Goal: Task Accomplishment & Management: Manage account settings

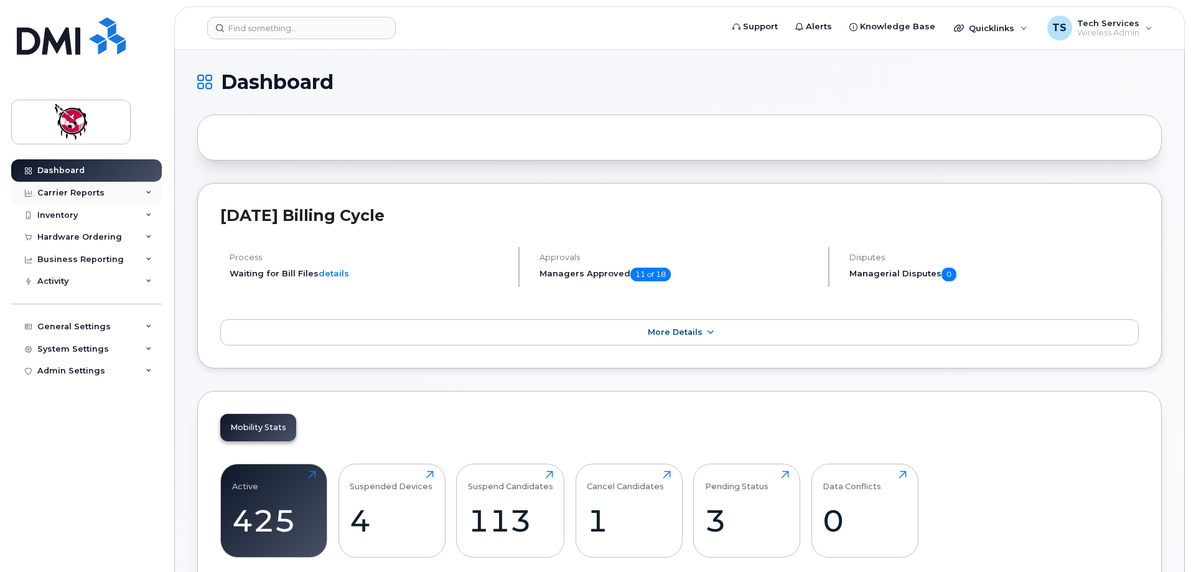
click at [73, 190] on div "Carrier Reports" at bounding box center [70, 193] width 67 height 10
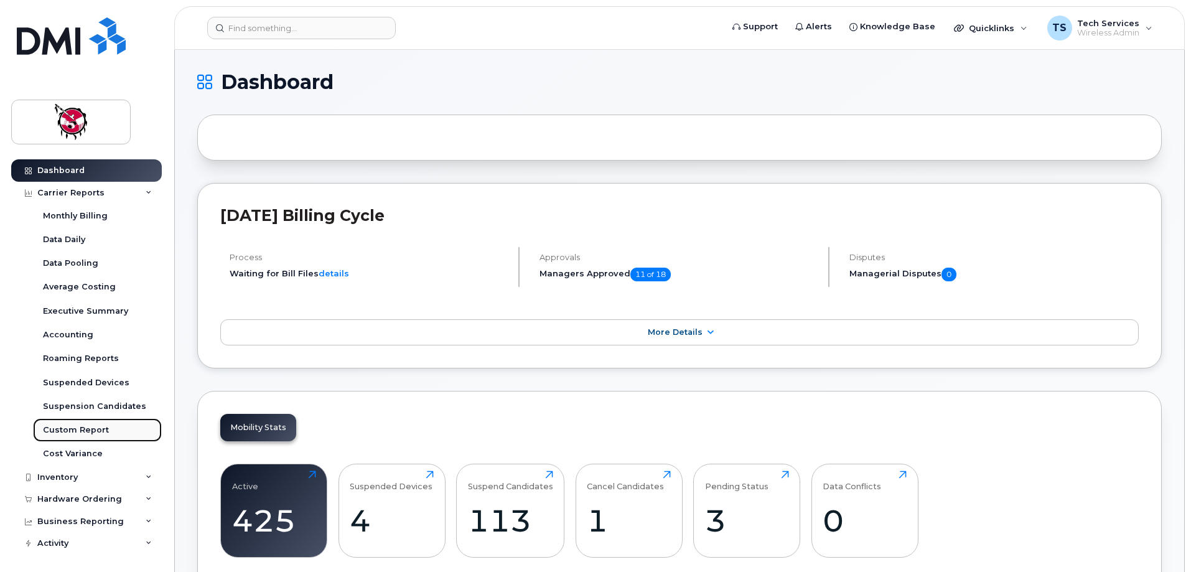
click at [67, 433] on div "Custom Report" at bounding box center [76, 429] width 66 height 11
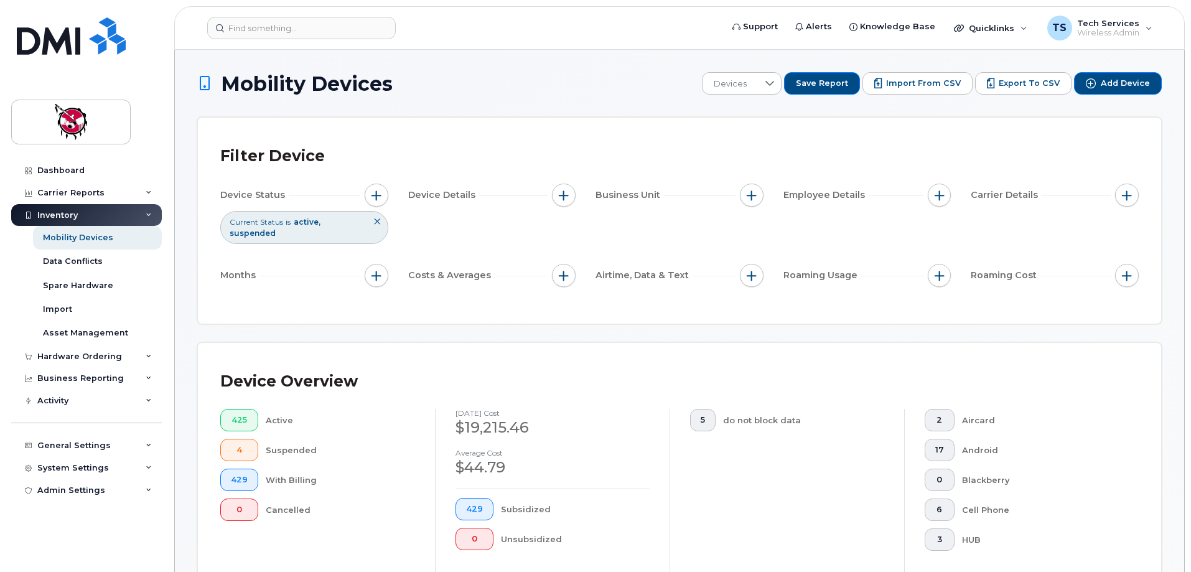
scroll to position [287, 0]
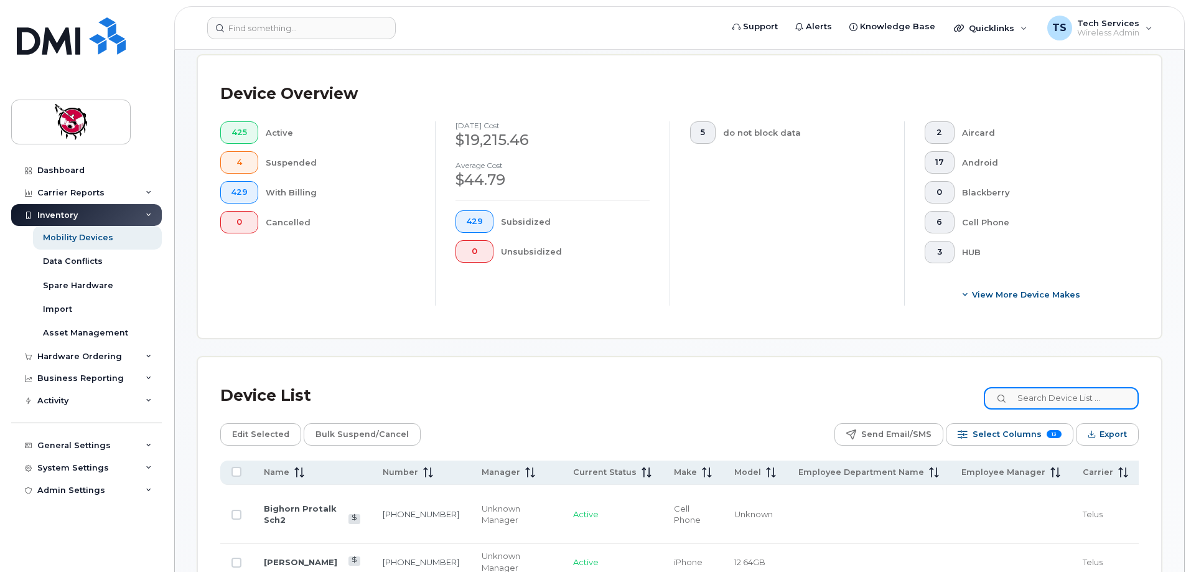
click at [1056, 387] on input at bounding box center [1061, 398] width 155 height 22
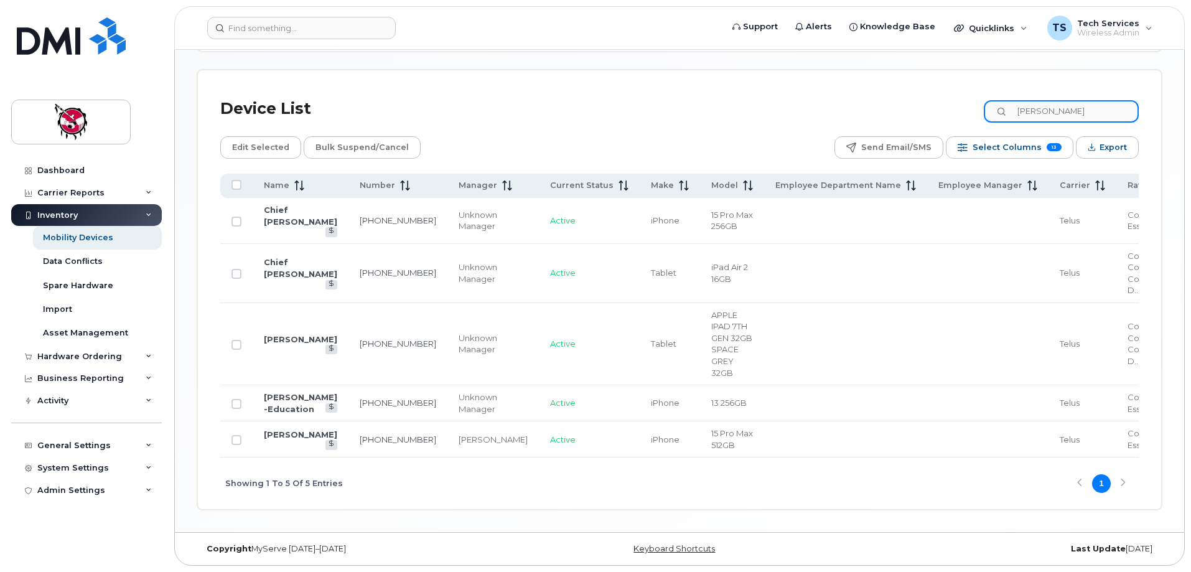
scroll to position [598, 0]
drag, startPoint x: 974, startPoint y: 81, endPoint x: 841, endPoint y: 90, distance: 133.4
click at [844, 93] on div "Device List aaron" at bounding box center [679, 109] width 918 height 32
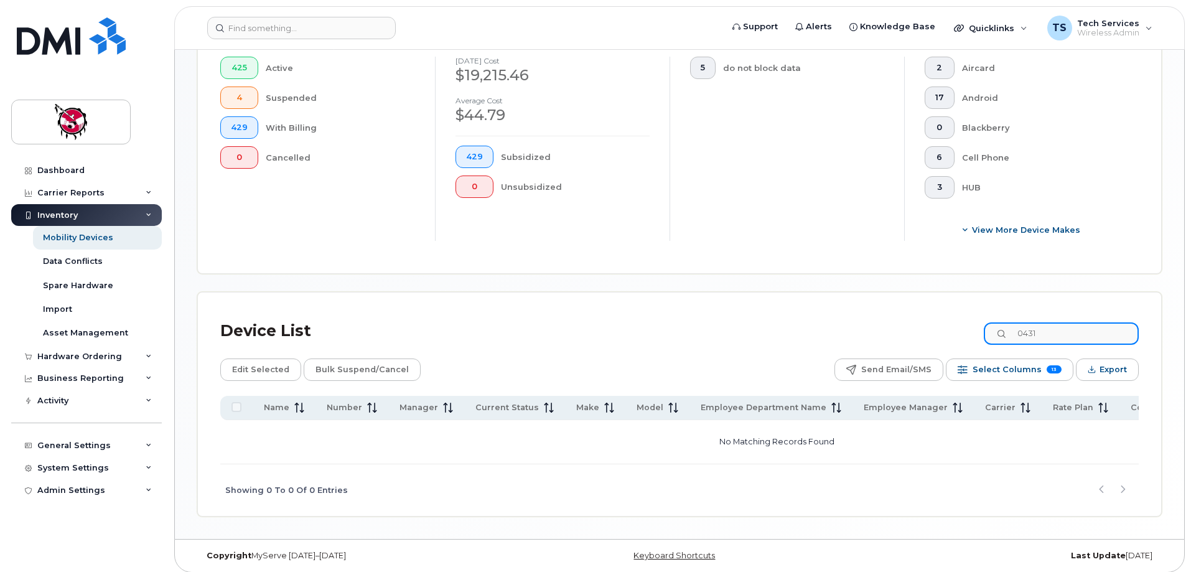
drag, startPoint x: 1068, startPoint y: 320, endPoint x: 947, endPoint y: 328, distance: 121.6
click at [947, 328] on div "Device List 0431" at bounding box center [679, 331] width 918 height 32
type input "k"
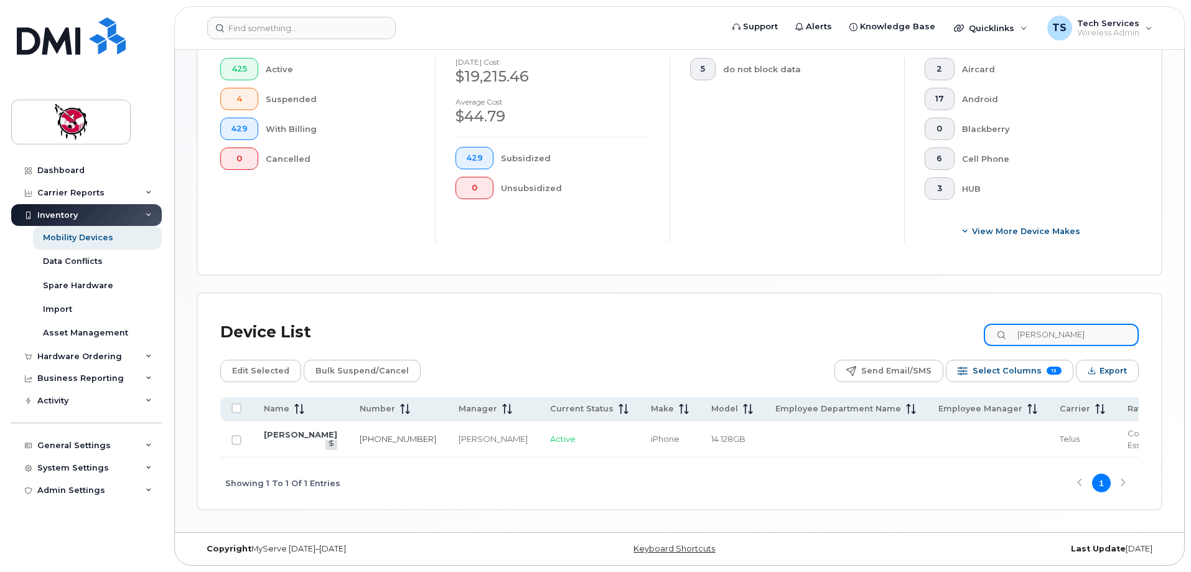
scroll to position [353, 0]
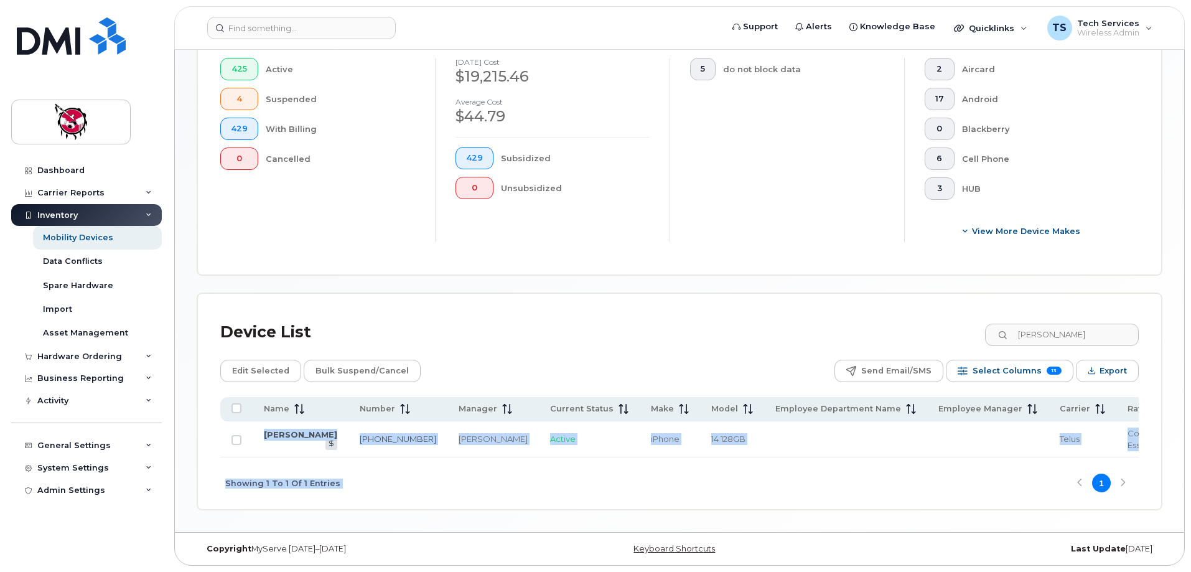
drag, startPoint x: 959, startPoint y: 458, endPoint x: 992, endPoint y: 455, distance: 32.6
click at [992, 455] on div "Name Number Manager Current Status Make Model Employee Department Name Employee…" at bounding box center [679, 453] width 918 height 112
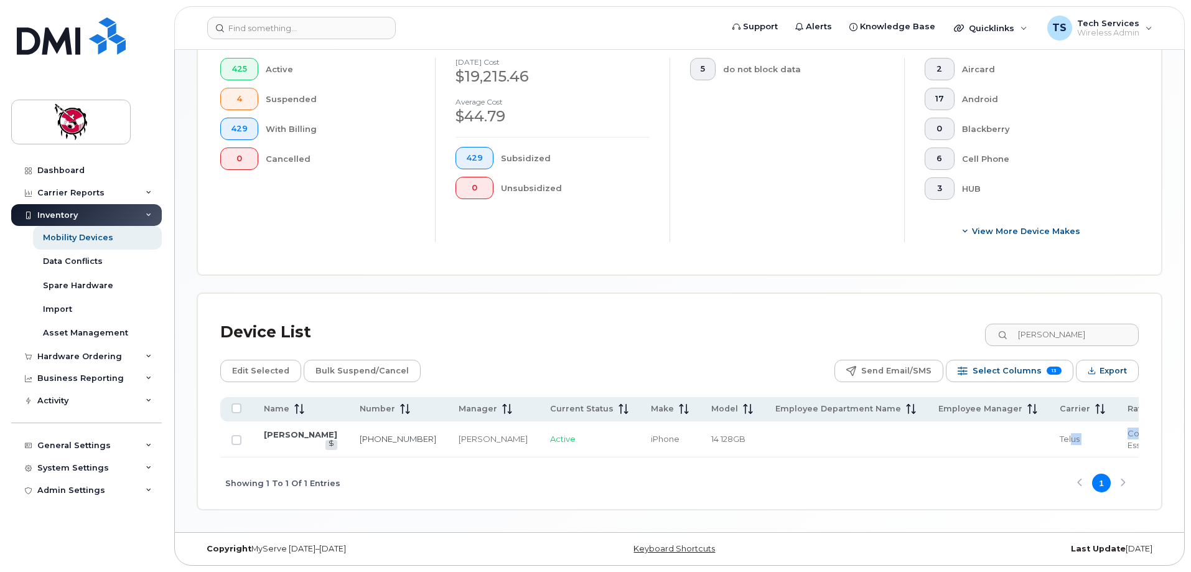
drag, startPoint x: 977, startPoint y: 454, endPoint x: 1031, endPoint y: 454, distance: 54.7
click at [1033, 454] on tr "Valerie Gilmore 587-572-5127 Eddy Tam Active iPhone 14 128GB Telus Corporate Es…" at bounding box center [813, 439] width 1187 height 36
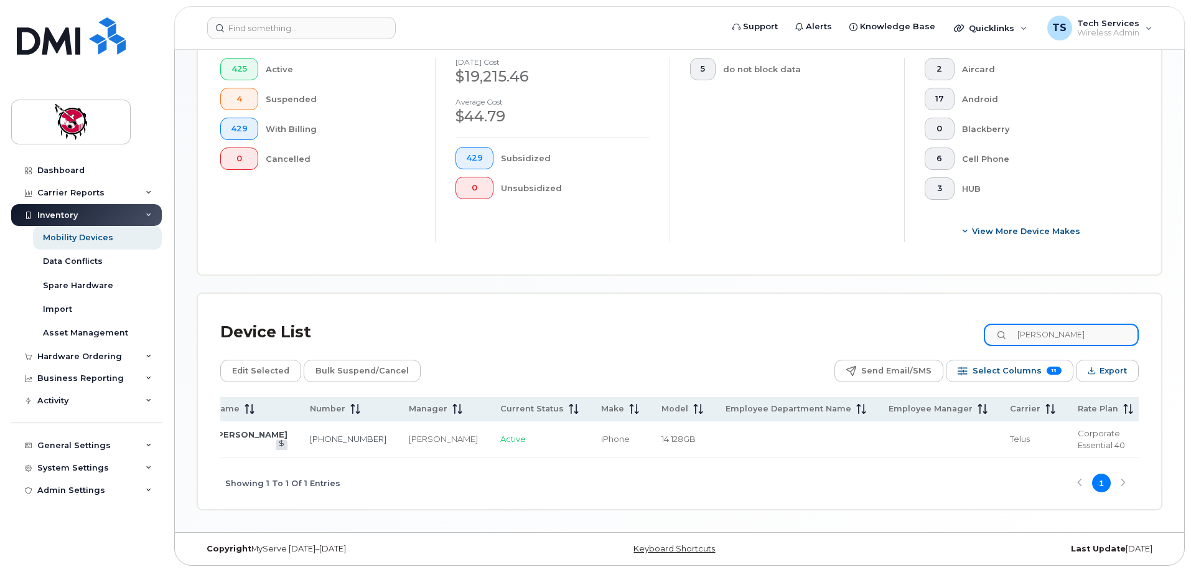
drag, startPoint x: 994, startPoint y: 320, endPoint x: 933, endPoint y: 320, distance: 61.6
click at [933, 320] on div "Device List valerie" at bounding box center [679, 332] width 918 height 32
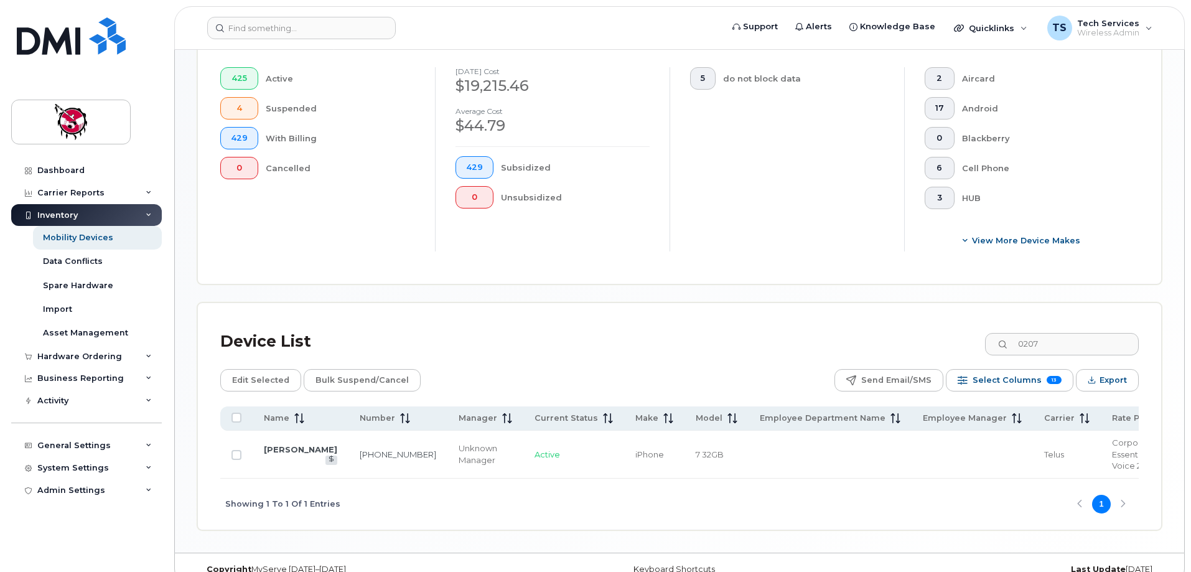
scroll to position [355, 0]
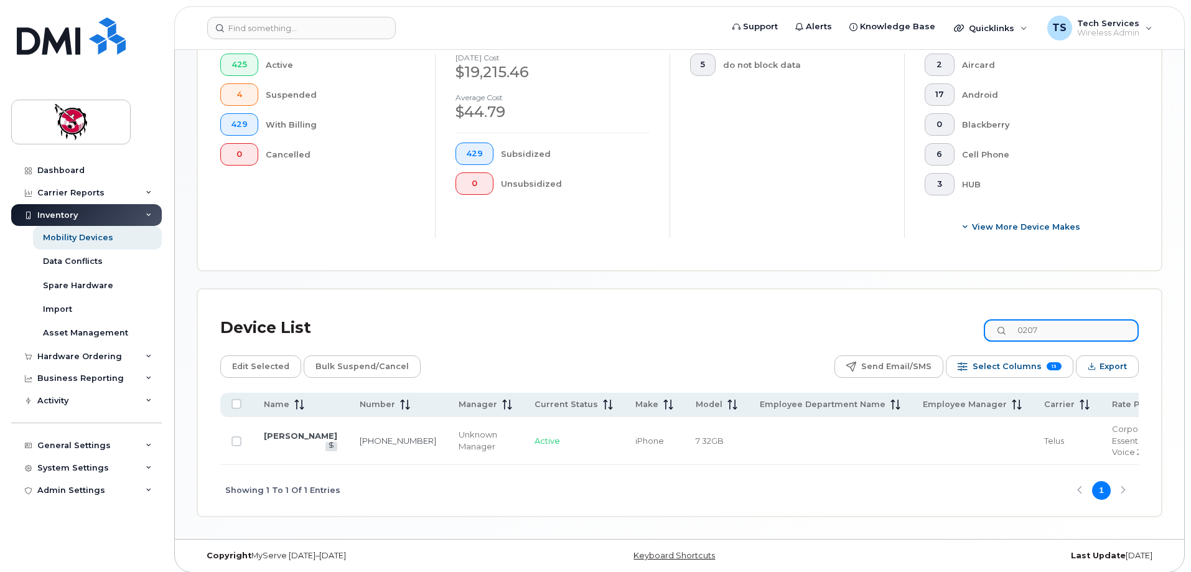
drag, startPoint x: 1086, startPoint y: 322, endPoint x: 966, endPoint y: 322, distance: 120.1
click at [966, 322] on div "Device List 0207" at bounding box center [679, 328] width 918 height 32
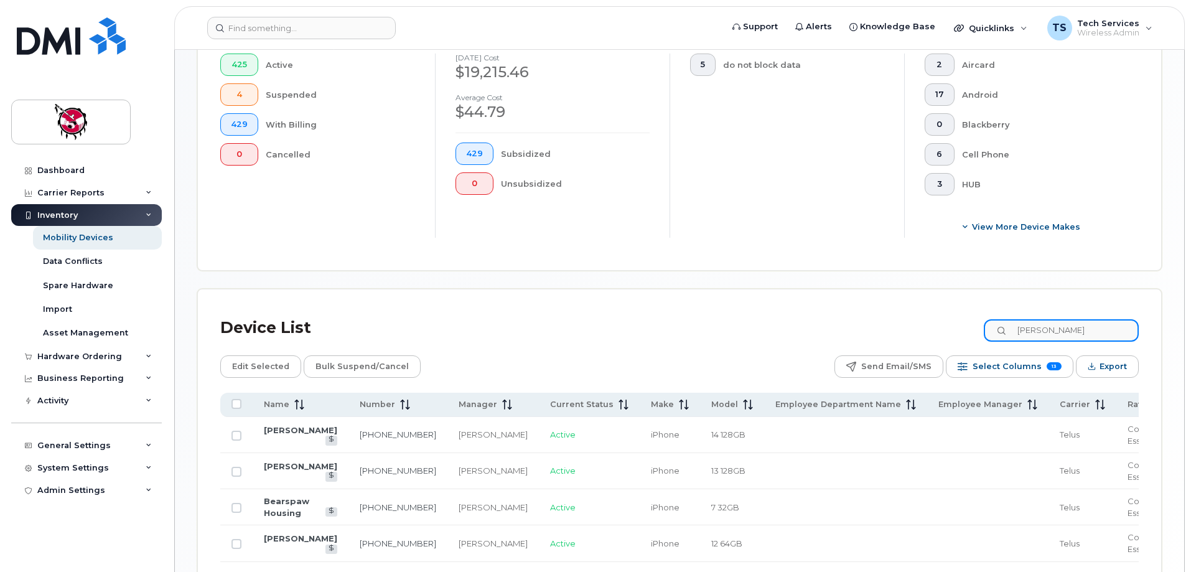
drag, startPoint x: 1054, startPoint y: 322, endPoint x: 987, endPoint y: 322, distance: 67.8
click at [987, 322] on div "Device List murray" at bounding box center [679, 328] width 918 height 32
drag, startPoint x: 1089, startPoint y: 319, endPoint x: 924, endPoint y: 320, distance: 164.2
click at [924, 320] on div "Device List murray" at bounding box center [679, 328] width 918 height 32
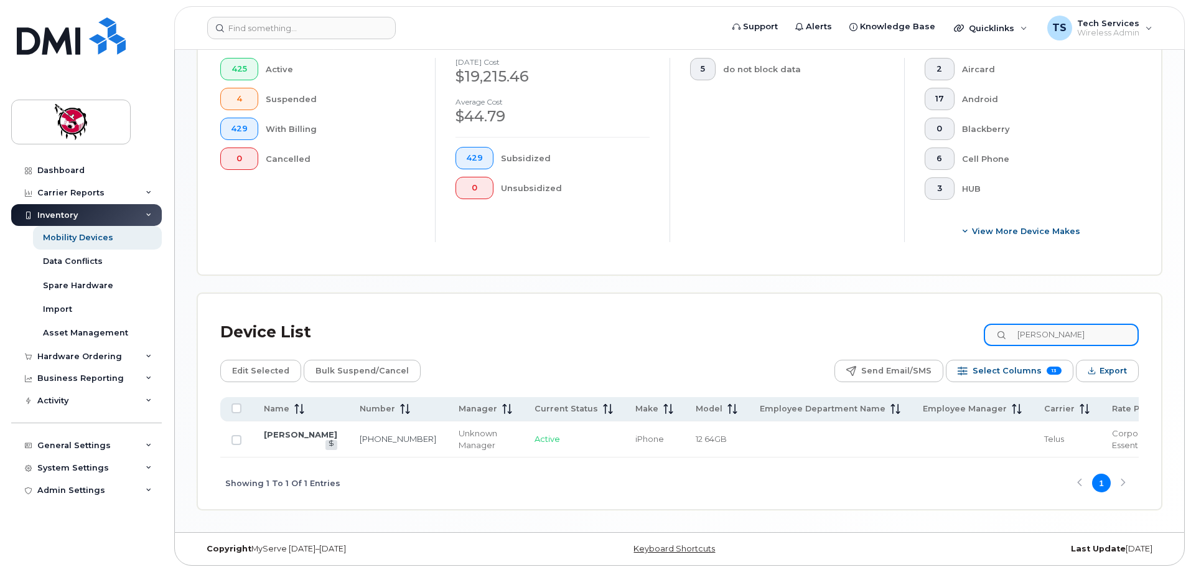
scroll to position [344, 0]
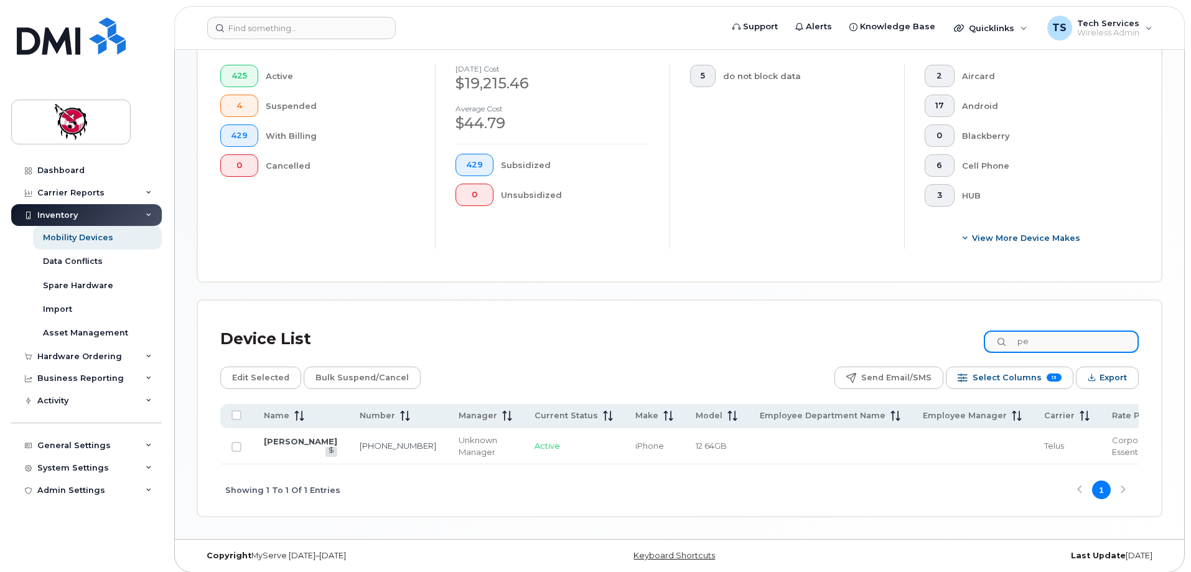
type input "p"
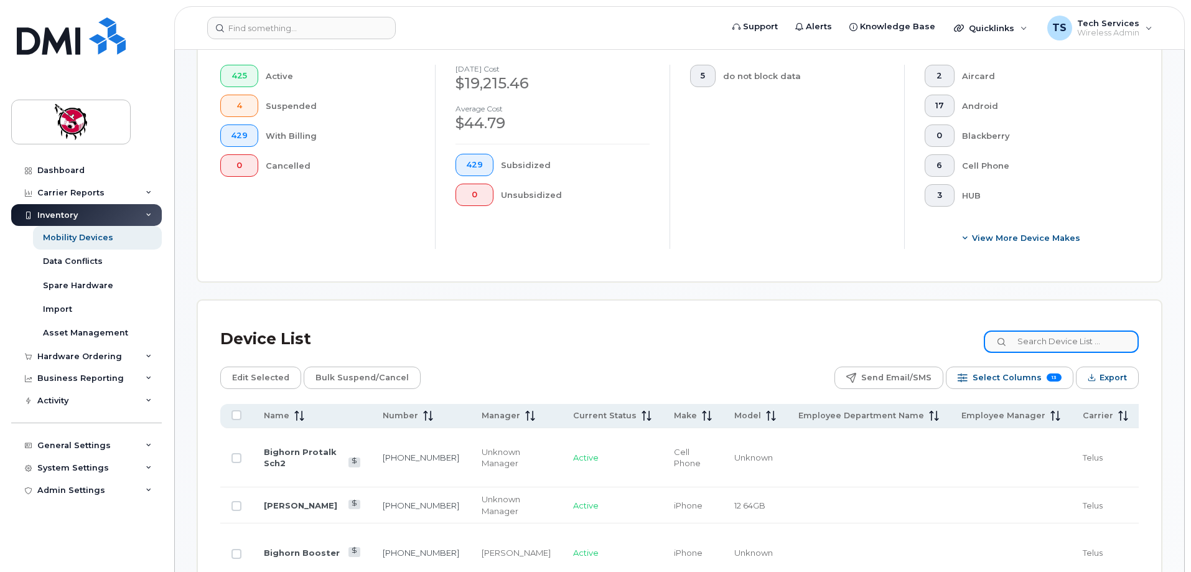
scroll to position [355, 0]
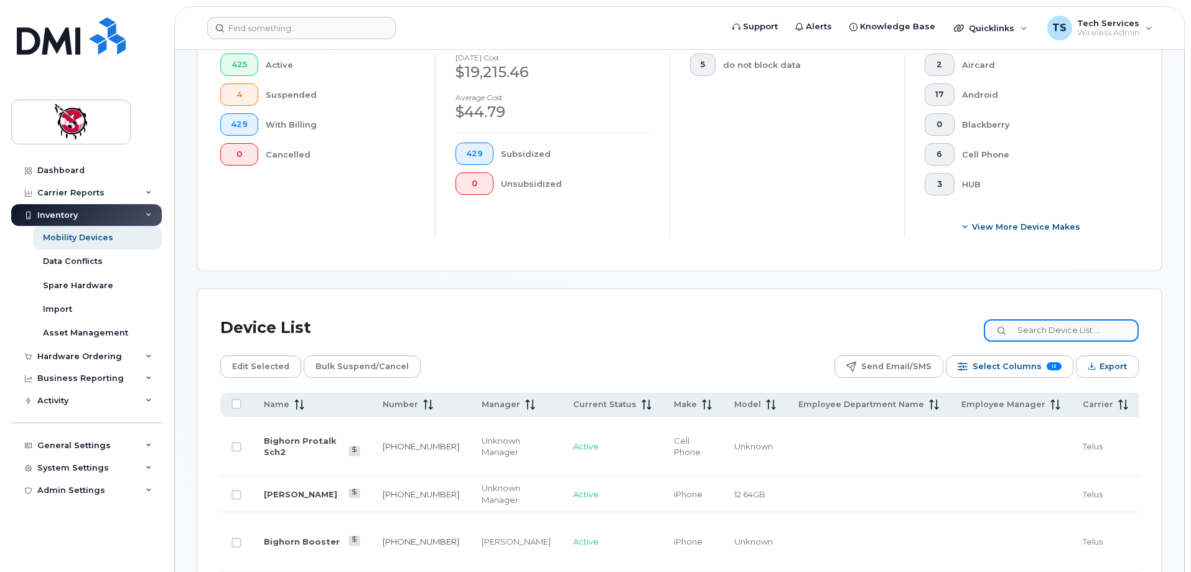
click at [1069, 325] on input at bounding box center [1061, 330] width 155 height 22
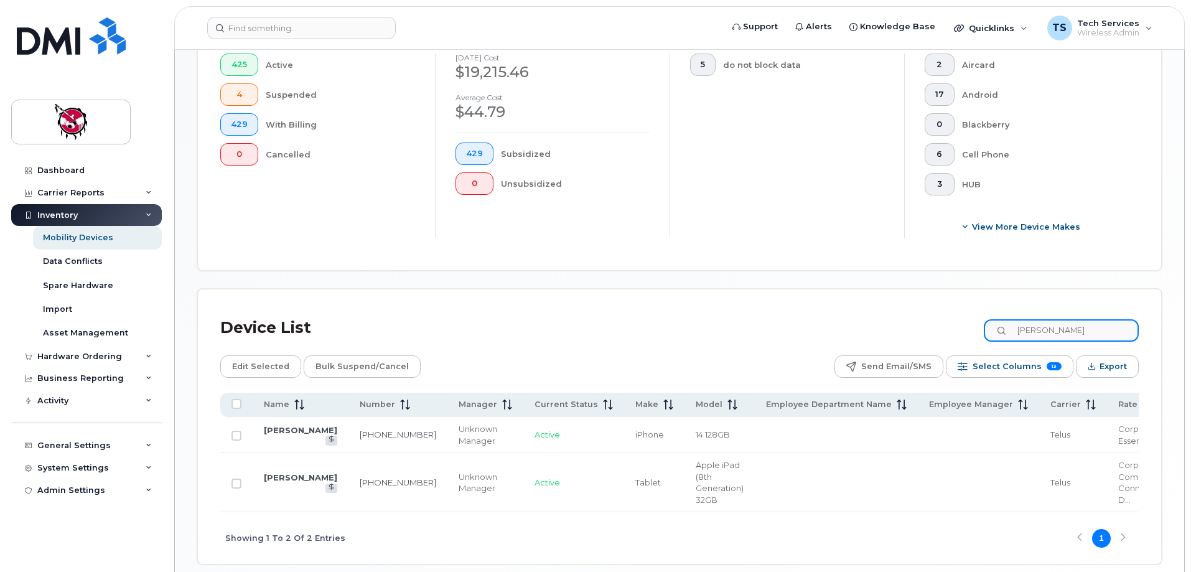
drag, startPoint x: 1072, startPoint y: 325, endPoint x: 885, endPoint y: 319, distance: 187.4
click at [881, 323] on div "Device List verna" at bounding box center [679, 328] width 918 height 32
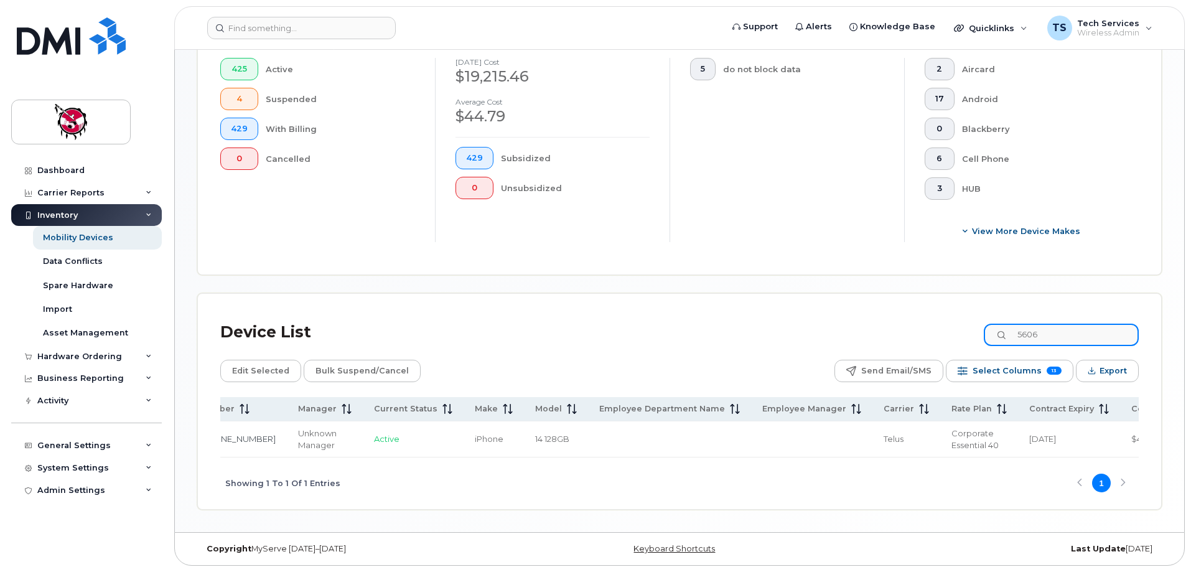
scroll to position [0, 0]
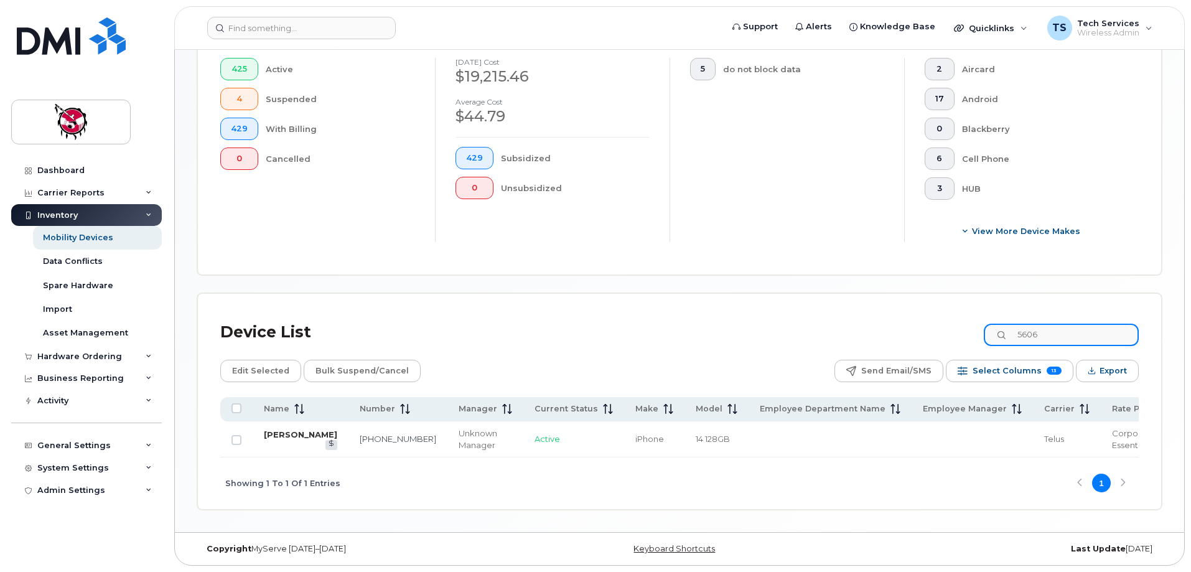
type input "5606"
click at [272, 431] on link "[PERSON_NAME]" at bounding box center [300, 434] width 73 height 10
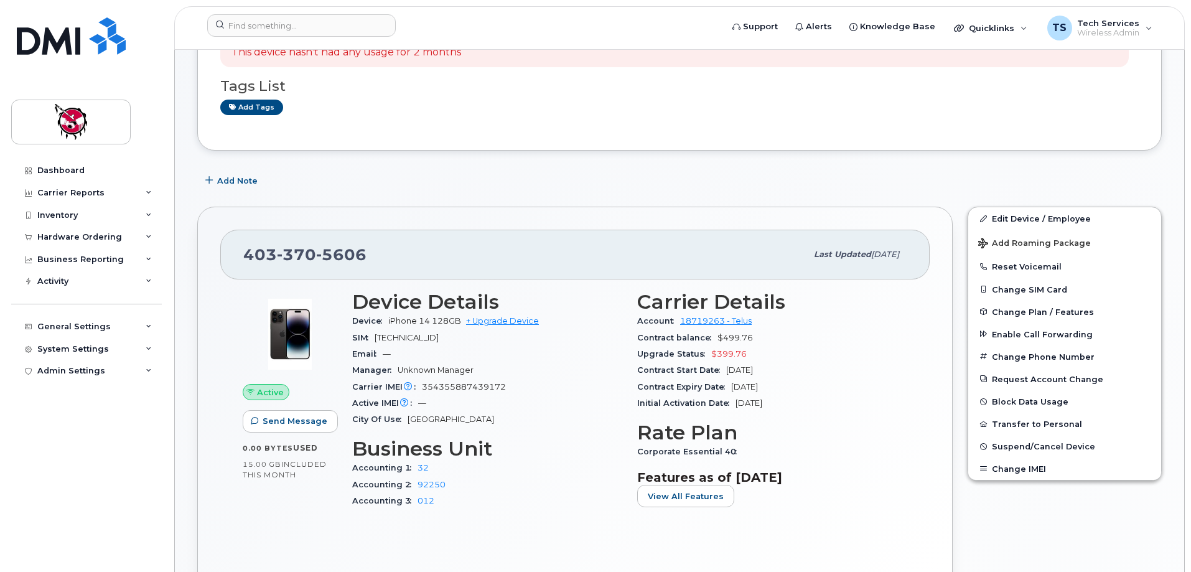
scroll to position [124, 0]
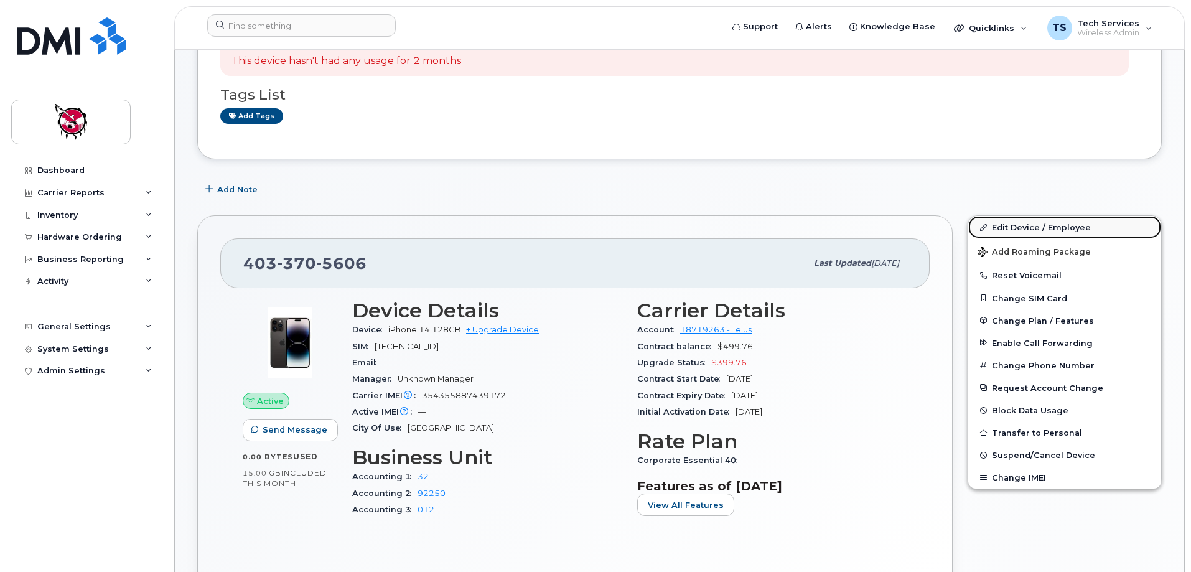
click at [1010, 227] on link "Edit Device / Employee" at bounding box center [1064, 227] width 193 height 22
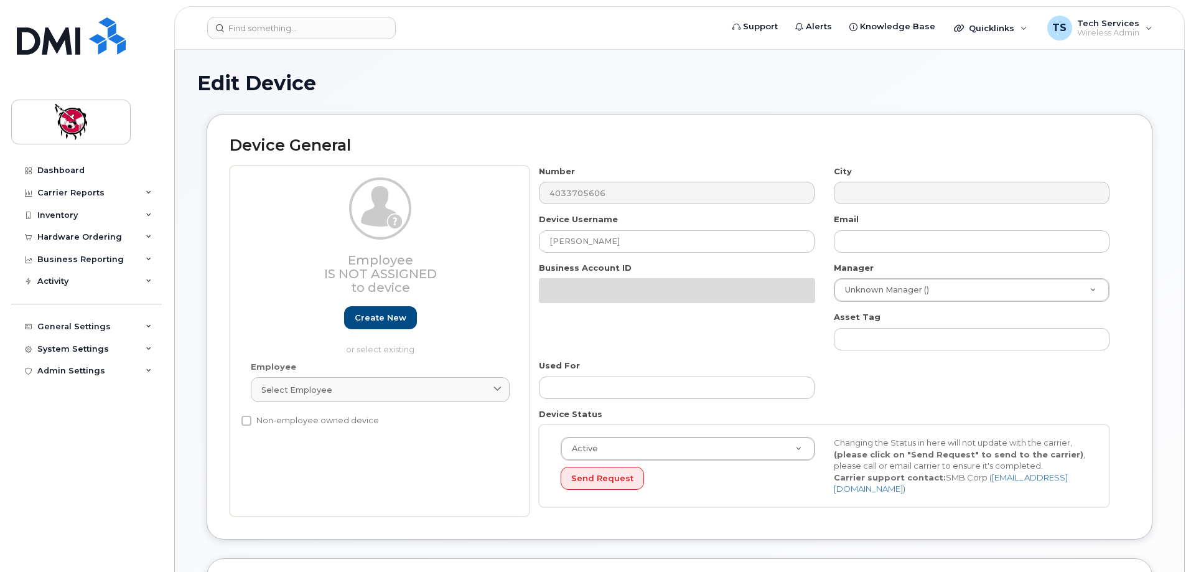
select select "10354"
select select "10349"
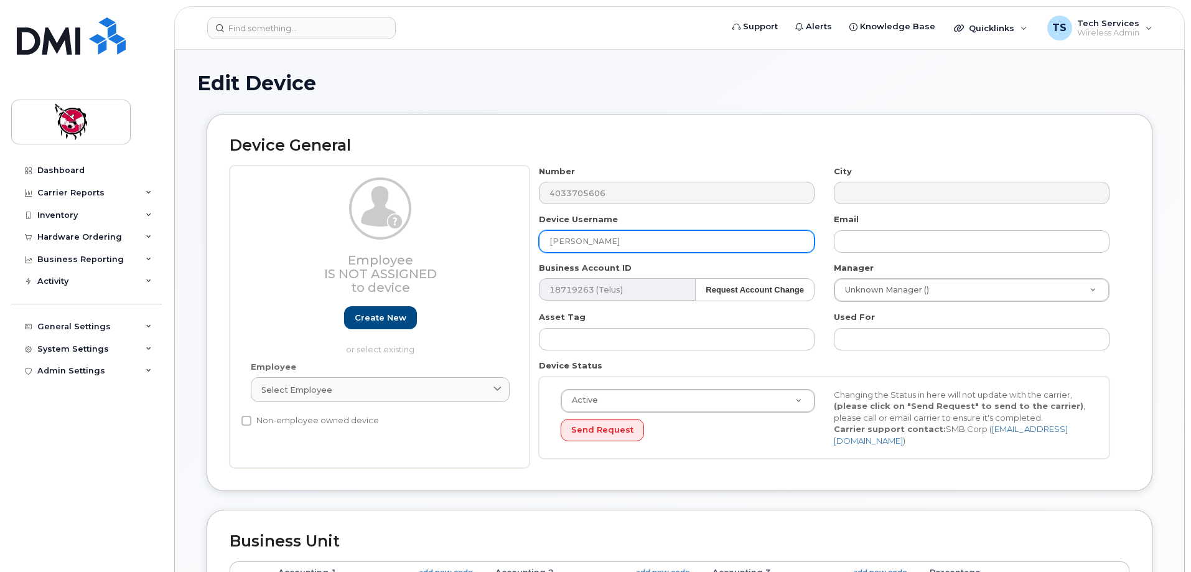
drag, startPoint x: 520, startPoint y: 240, endPoint x: 470, endPoint y: 240, distance: 50.4
click at [470, 240] on div "Employee Is not assigned to device Create new or select existing Employee Selec…" at bounding box center [680, 316] width 900 height 303
type input "[PERSON_NAME]"
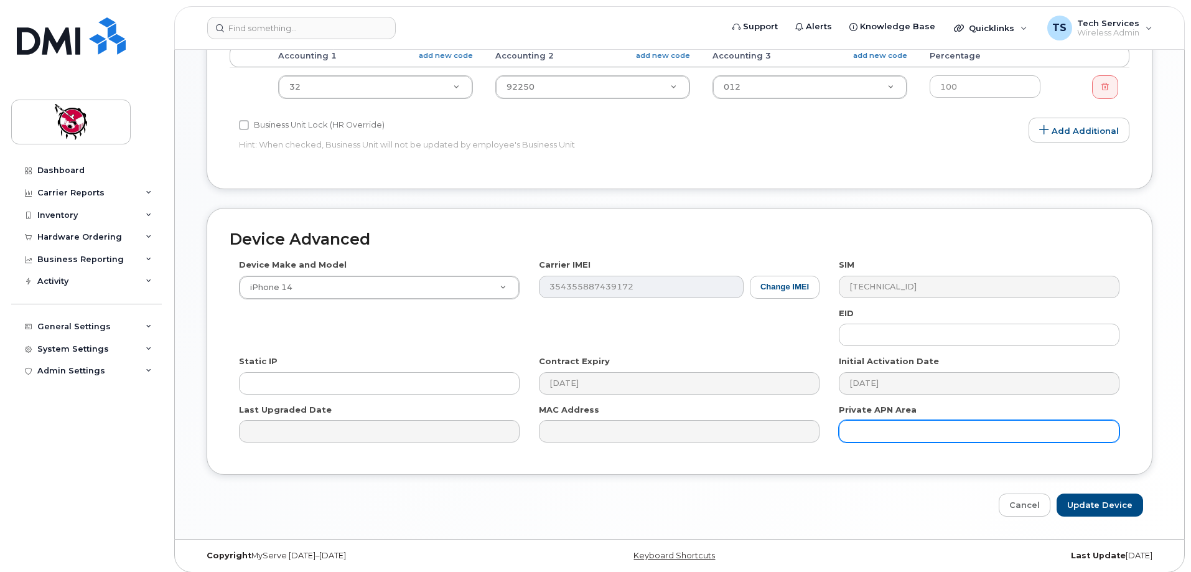
scroll to position [523, 0]
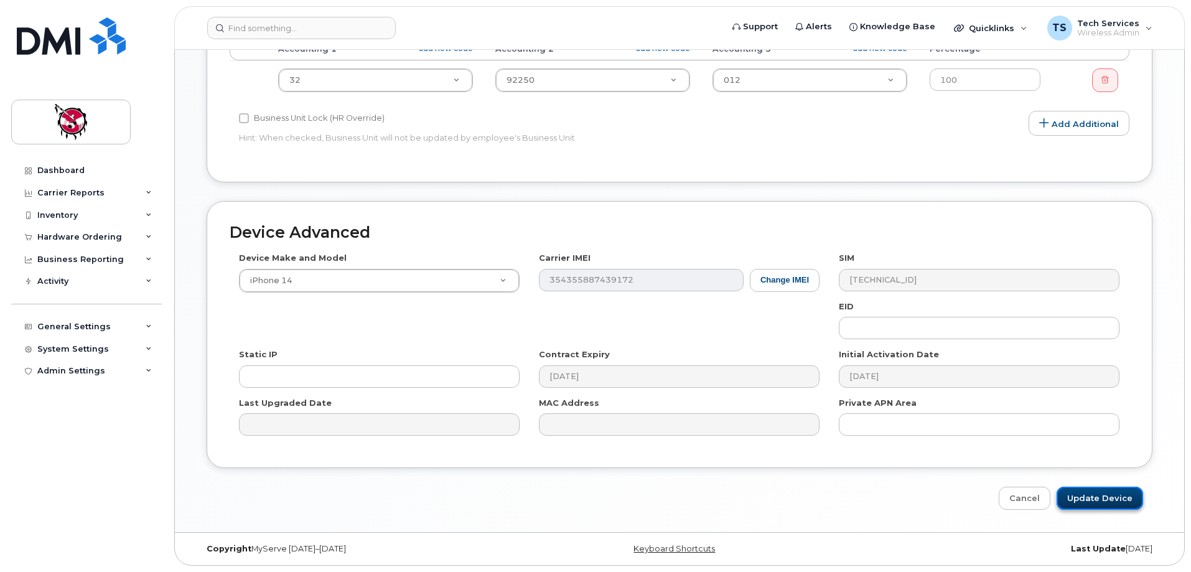
click at [1112, 498] on input "Update Device" at bounding box center [1099, 497] width 86 height 23
type input "Saving..."
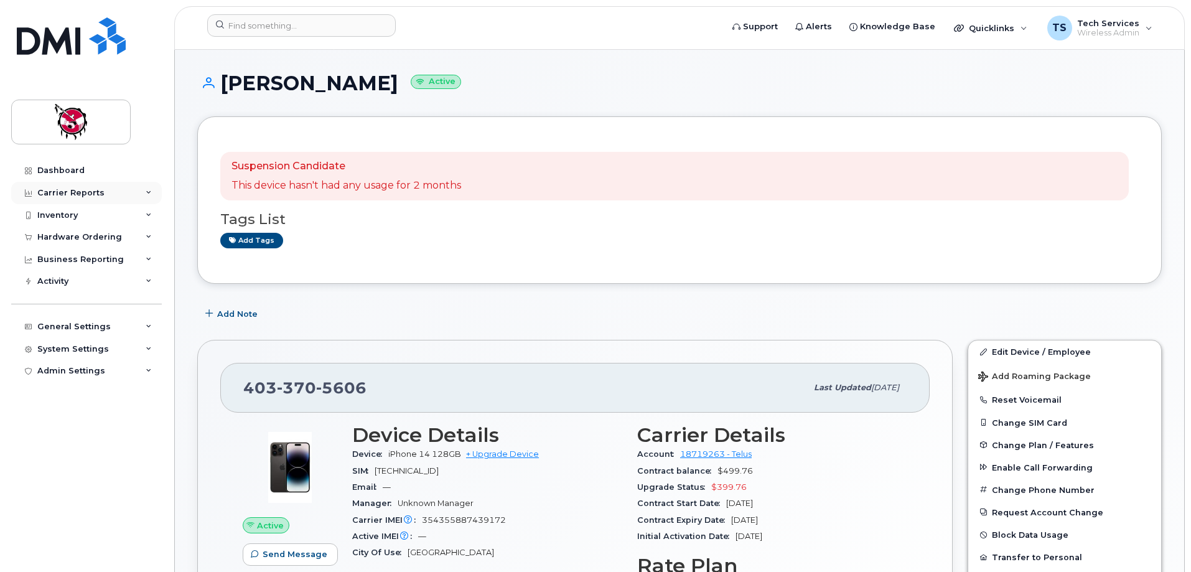
click at [61, 183] on div "Carrier Reports" at bounding box center [86, 193] width 151 height 22
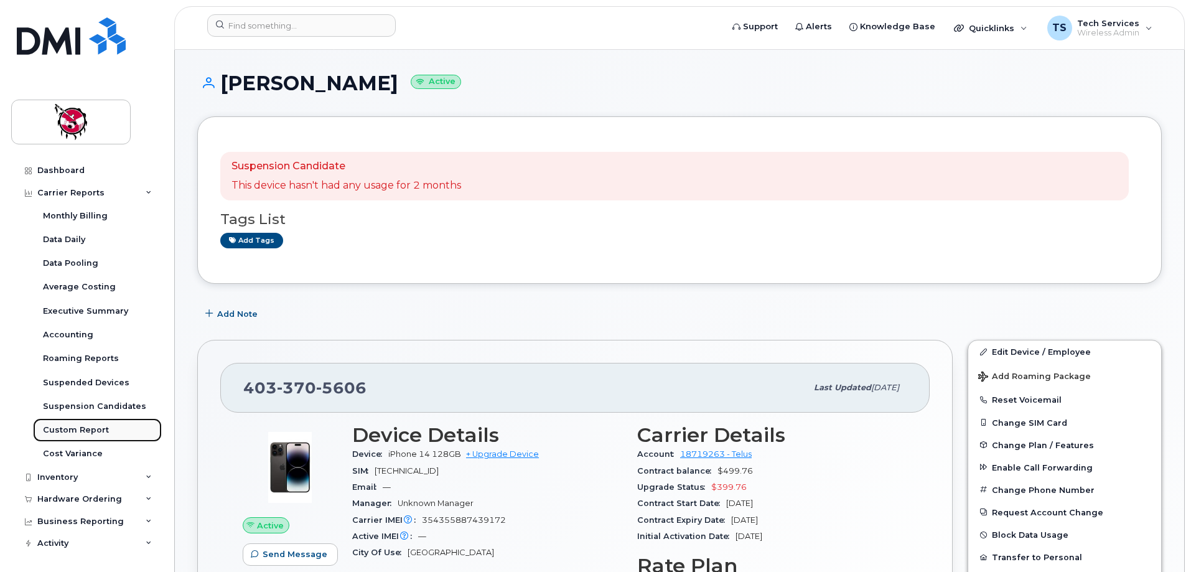
click at [86, 427] on div "Custom Report" at bounding box center [76, 429] width 66 height 11
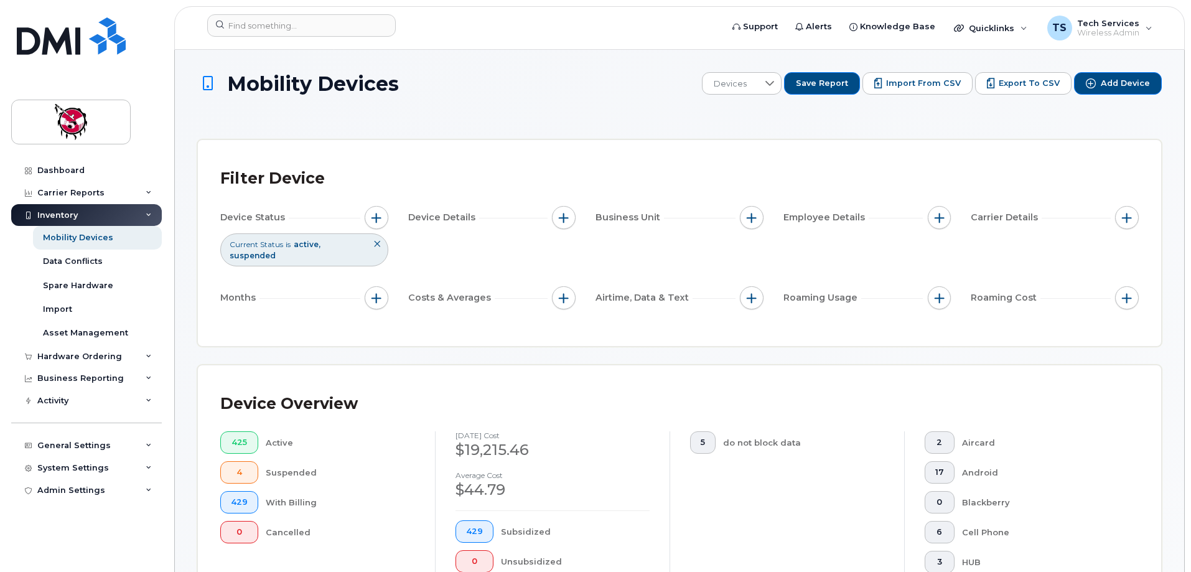
scroll to position [310, 0]
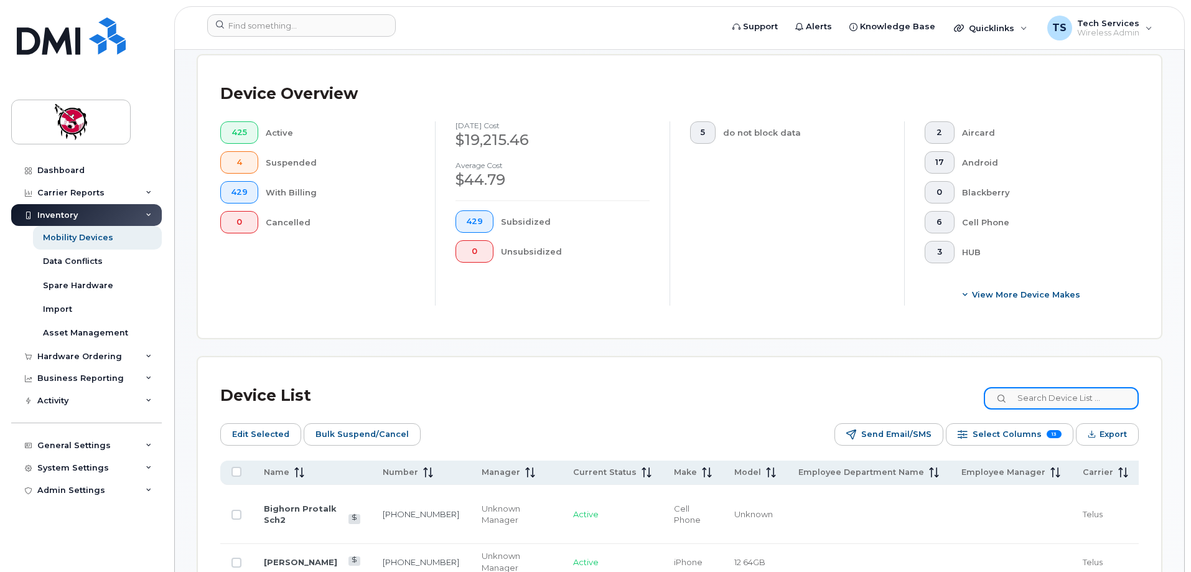
click at [1052, 389] on input at bounding box center [1061, 398] width 155 height 22
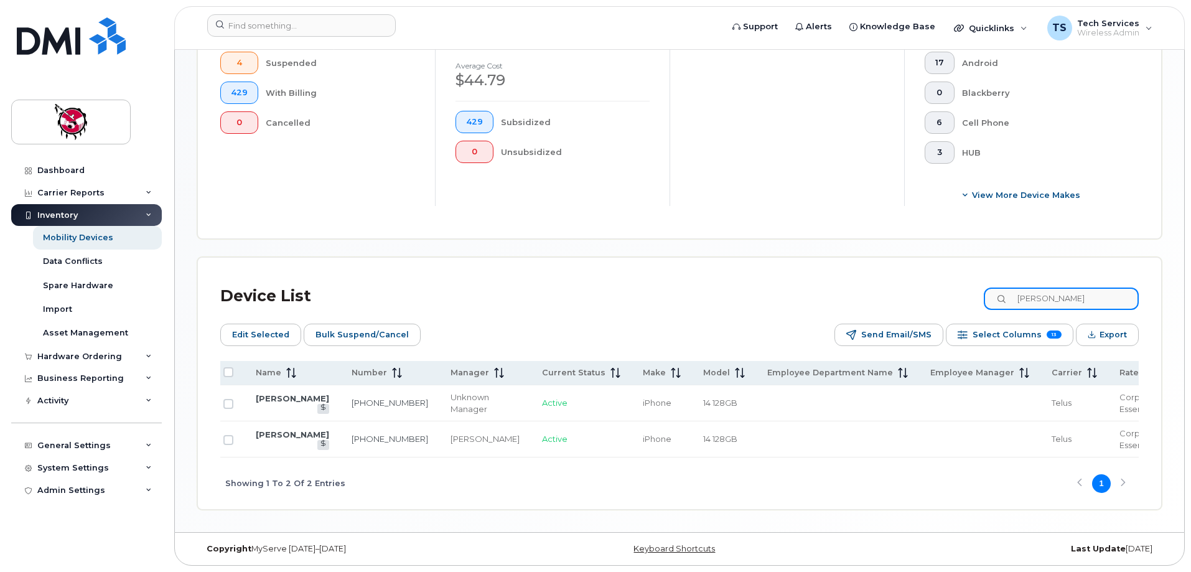
scroll to position [0, 7]
type input "valerie"
click at [274, 429] on link "[PERSON_NAME]" at bounding box center [293, 434] width 73 height 10
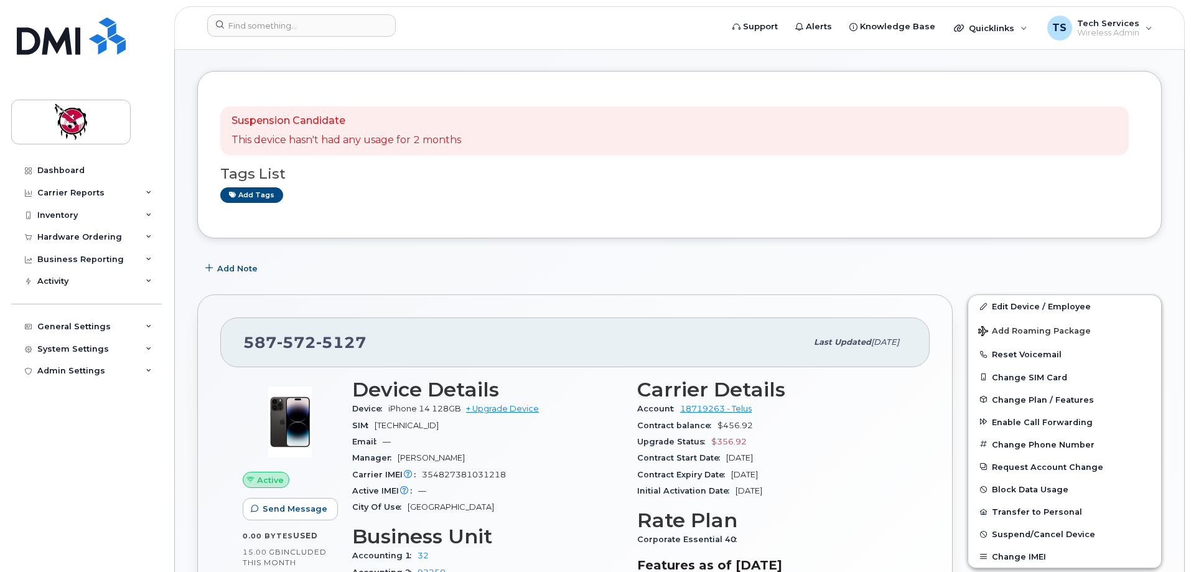
scroll to position [124, 0]
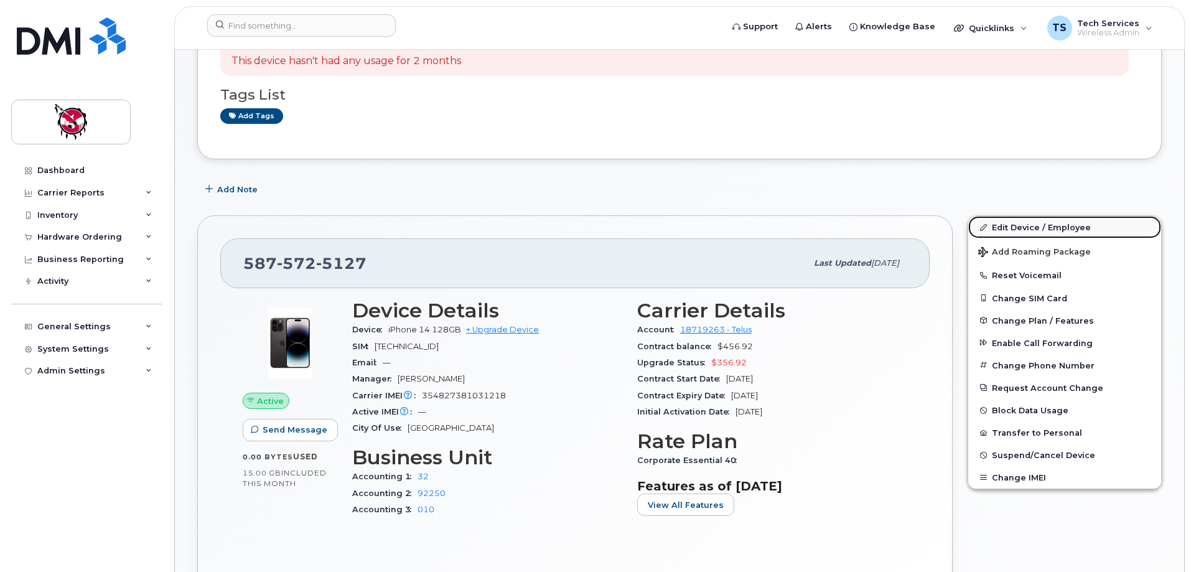
click at [1030, 226] on link "Edit Device / Employee" at bounding box center [1064, 227] width 193 height 22
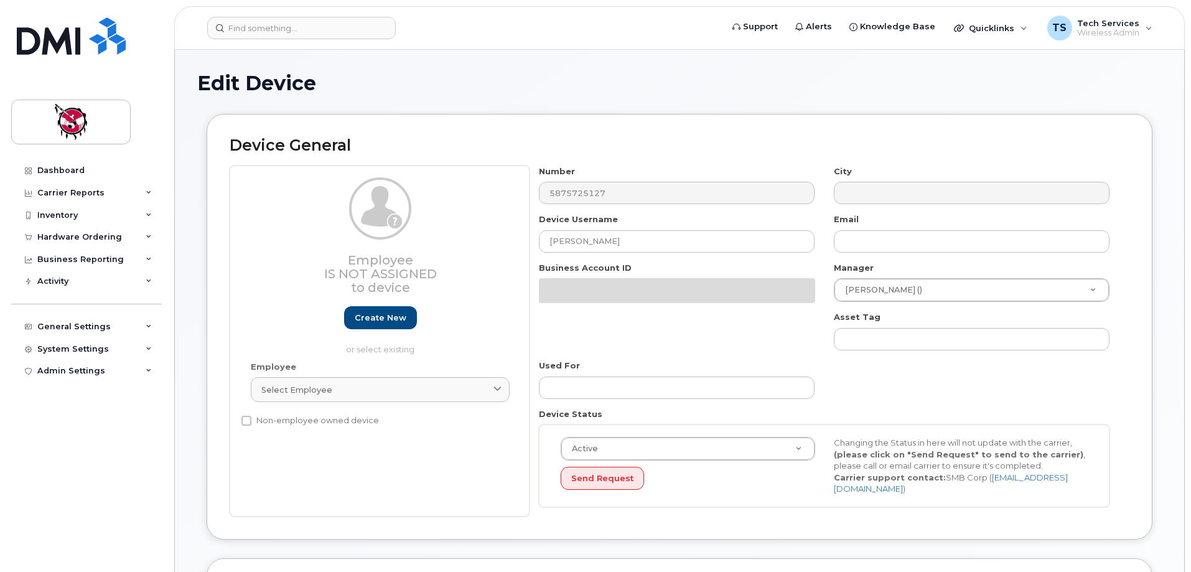
select select "10354"
select select "10349"
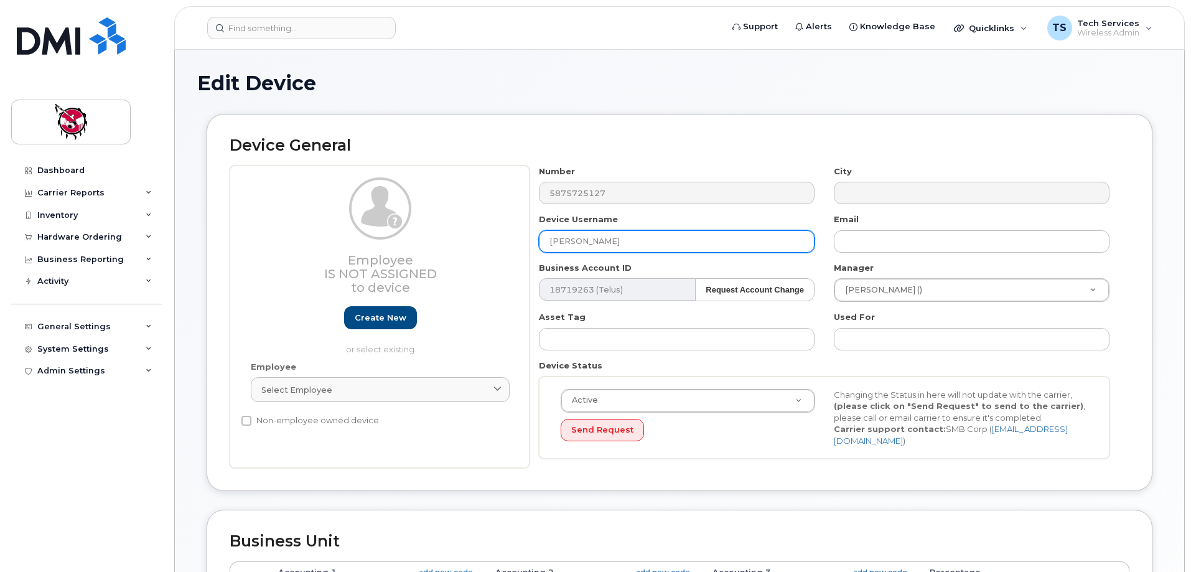
drag, startPoint x: 635, startPoint y: 246, endPoint x: 517, endPoint y: 238, distance: 118.5
click at [517, 238] on div "Employee Is not assigned to device Create new or select existing Employee Selec…" at bounding box center [680, 316] width 900 height 303
type input "K"
drag, startPoint x: 548, startPoint y: 242, endPoint x: 606, endPoint y: 238, distance: 58.0
click at [606, 238] on input "Unassigned - Kalena Hunters device" at bounding box center [677, 241] width 276 height 22
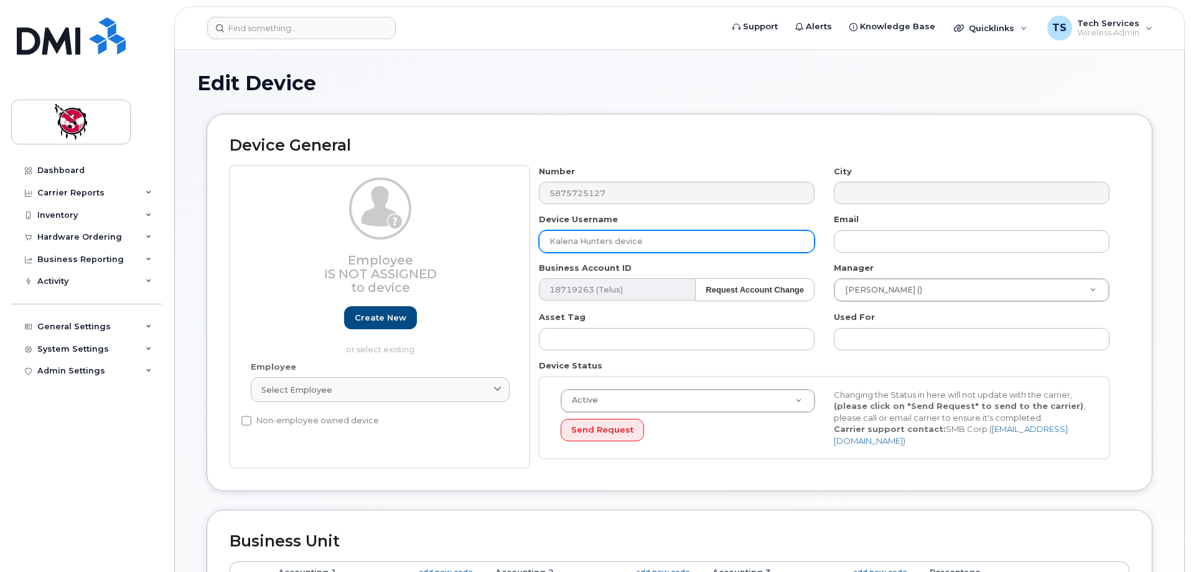
click at [609, 236] on input "Kalena Hunters device" at bounding box center [677, 241] width 276 height 22
drag, startPoint x: 643, startPoint y: 240, endPoint x: 607, endPoint y: 240, distance: 35.5
click at [607, 240] on input "Kalena Hunters device" at bounding box center [677, 241] width 276 height 22
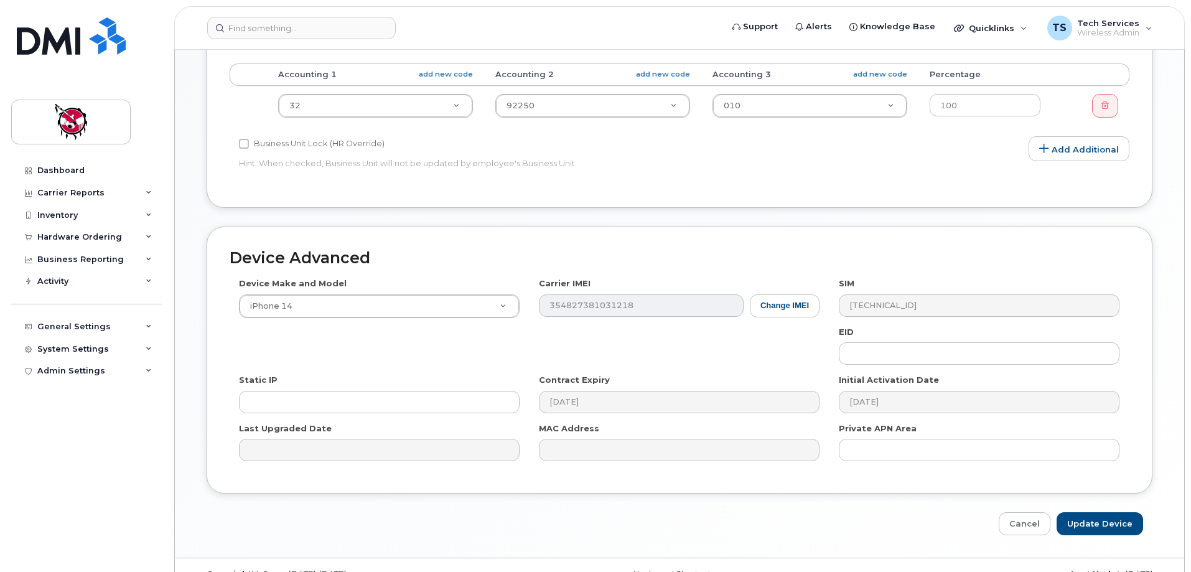
scroll to position [523, 0]
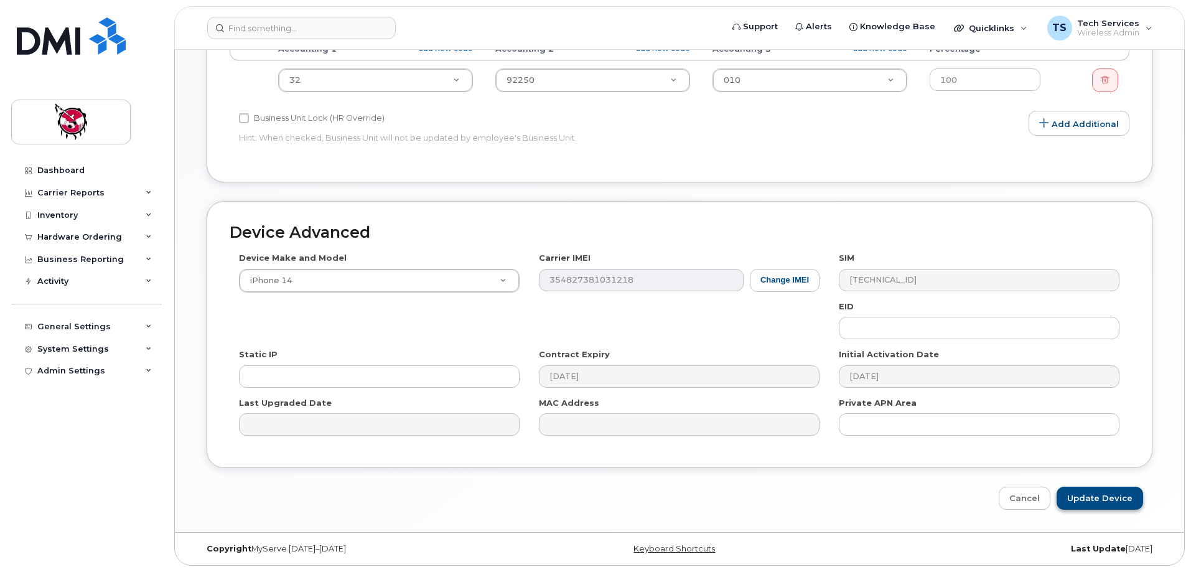
type input "[PERSON_NAME] - pending return for reassignment"
click at [1088, 491] on input "Update Device" at bounding box center [1099, 497] width 86 height 23
type input "Saving..."
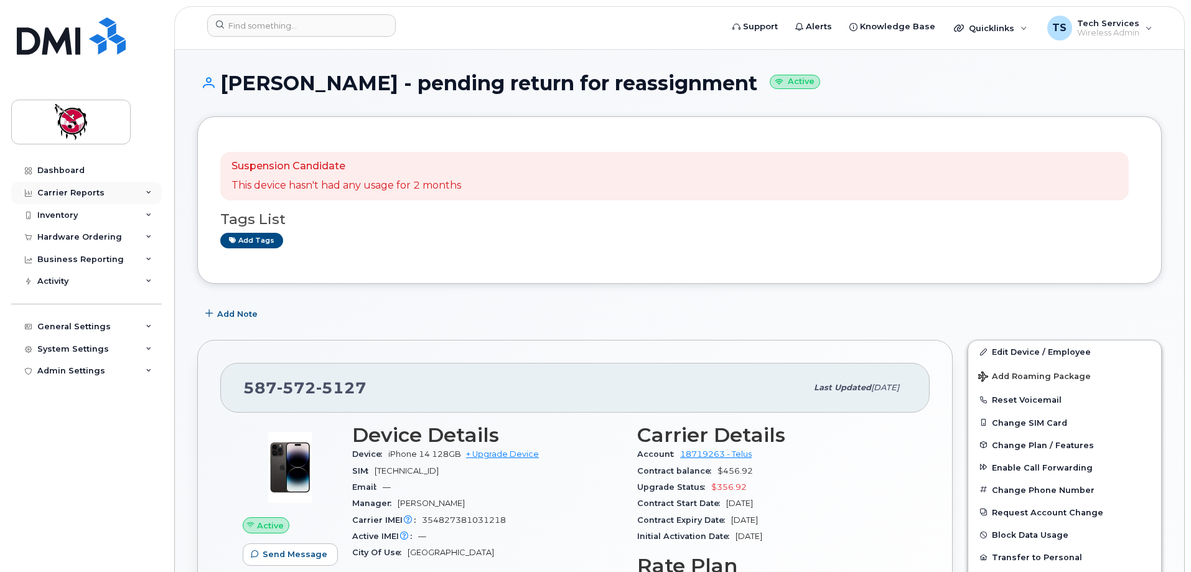
click at [65, 184] on div "Carrier Reports" at bounding box center [86, 193] width 151 height 22
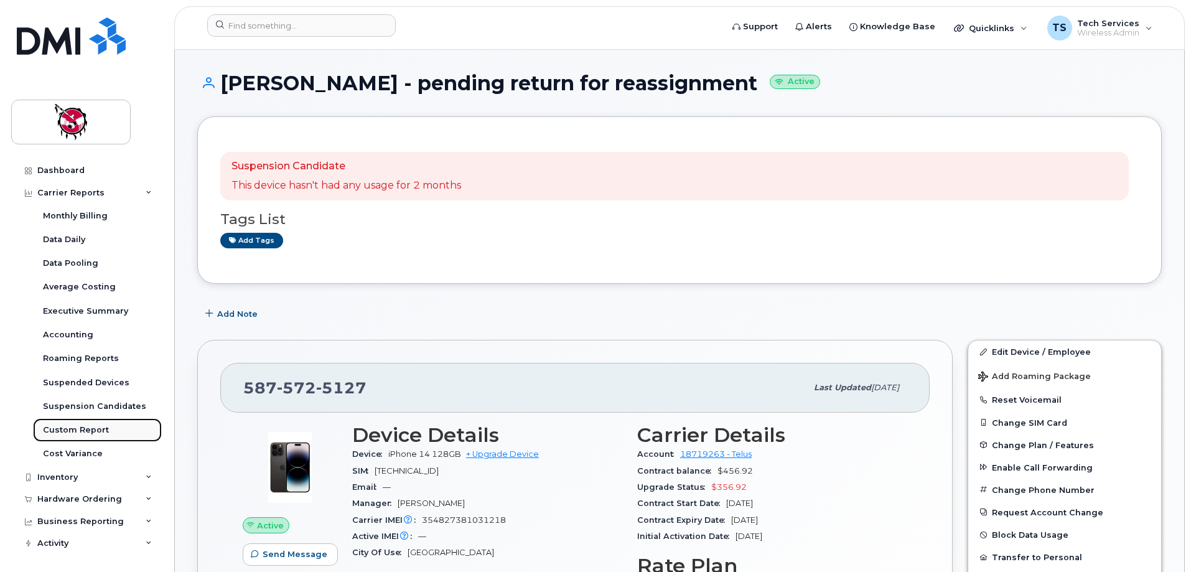
click at [86, 429] on div "Custom Report" at bounding box center [76, 429] width 66 height 11
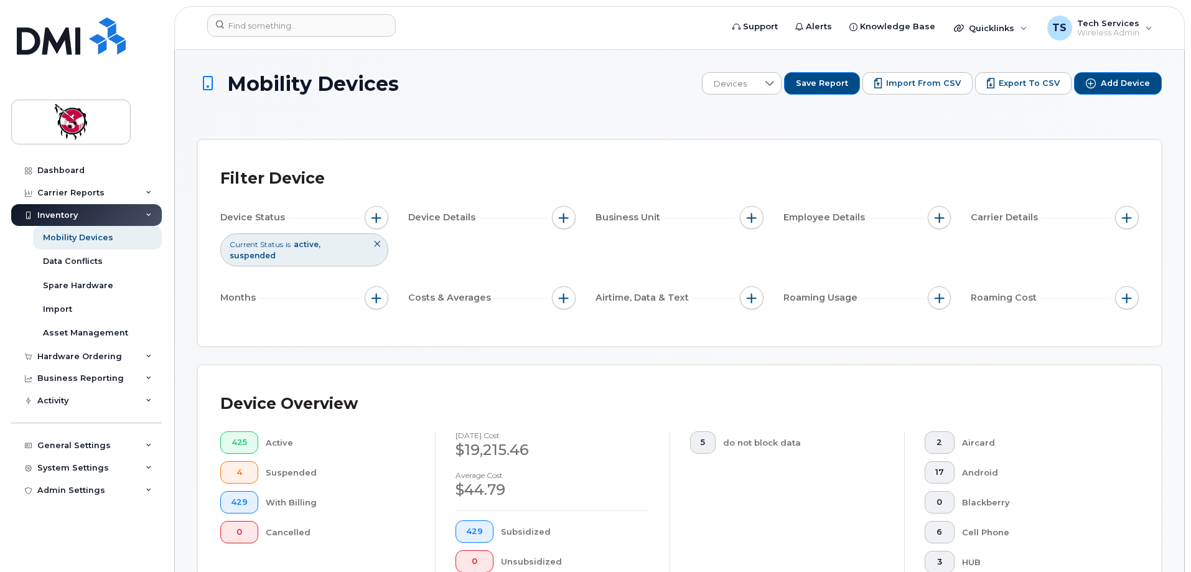
click at [1015, 491] on div "Blackberry" at bounding box center [1040, 502] width 157 height 22
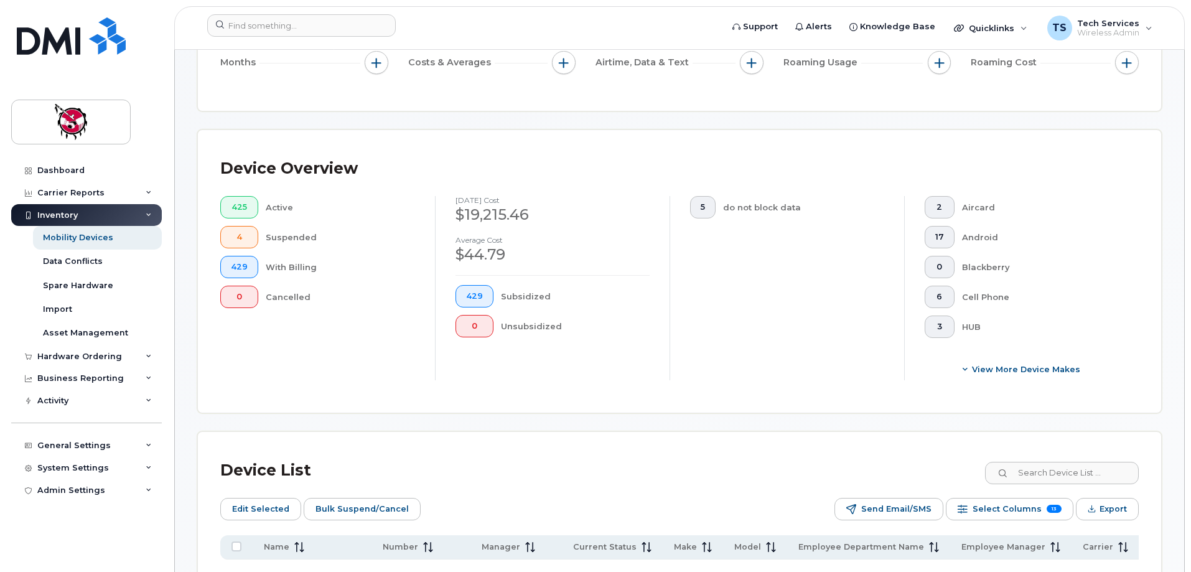
scroll to position [249, 0]
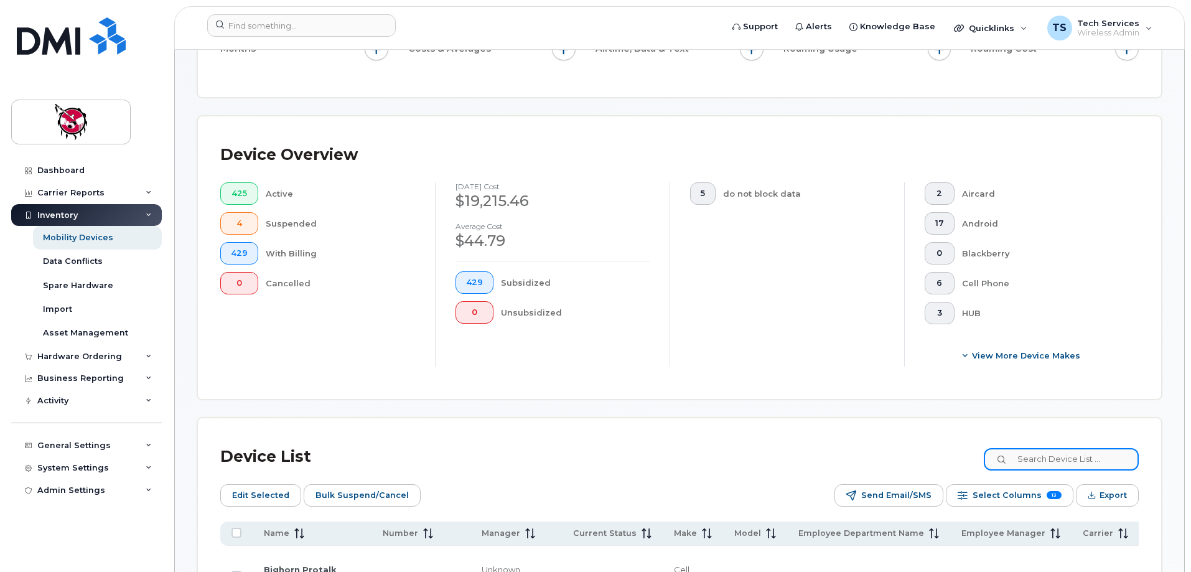
click at [1057, 448] on input at bounding box center [1061, 459] width 155 height 22
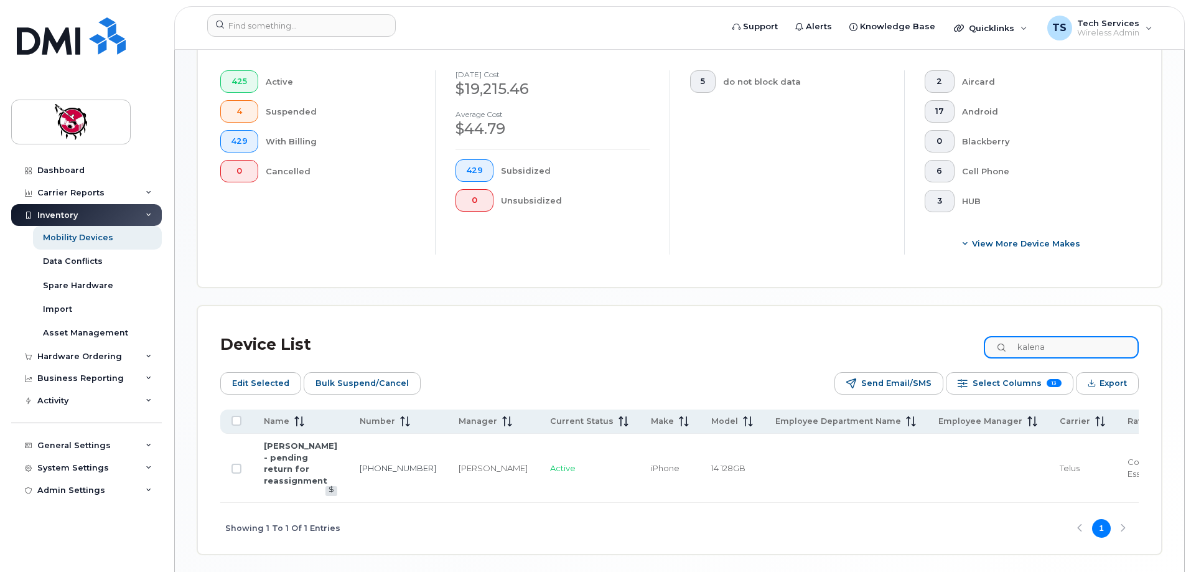
scroll to position [373, 0]
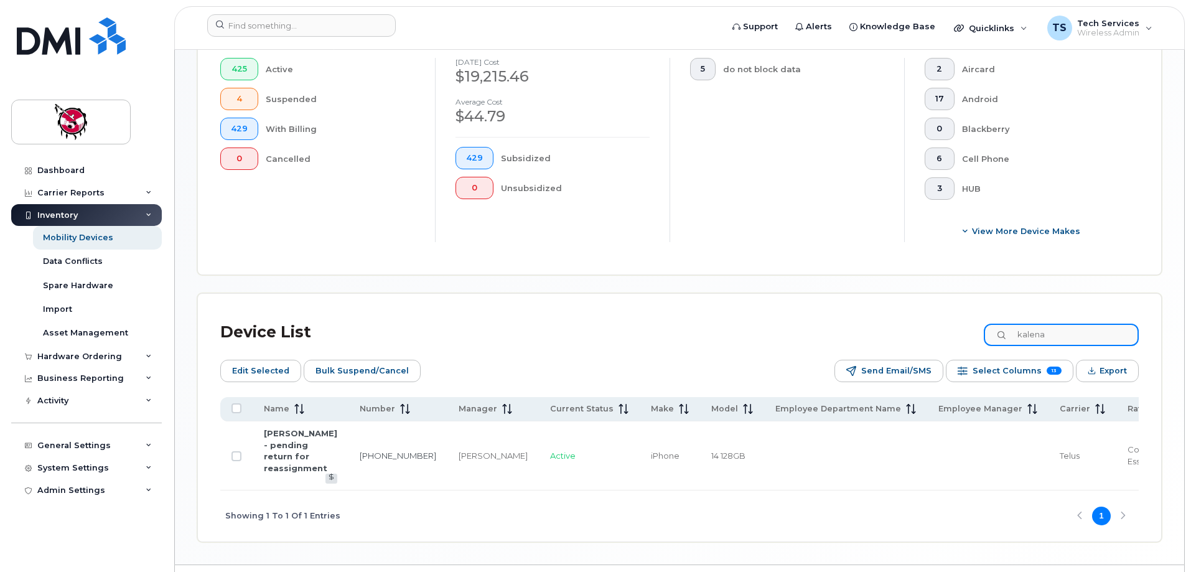
drag, startPoint x: 1054, startPoint y: 322, endPoint x: 931, endPoint y: 319, distance: 123.2
click at [926, 322] on div "Device List kalena" at bounding box center [679, 332] width 918 height 32
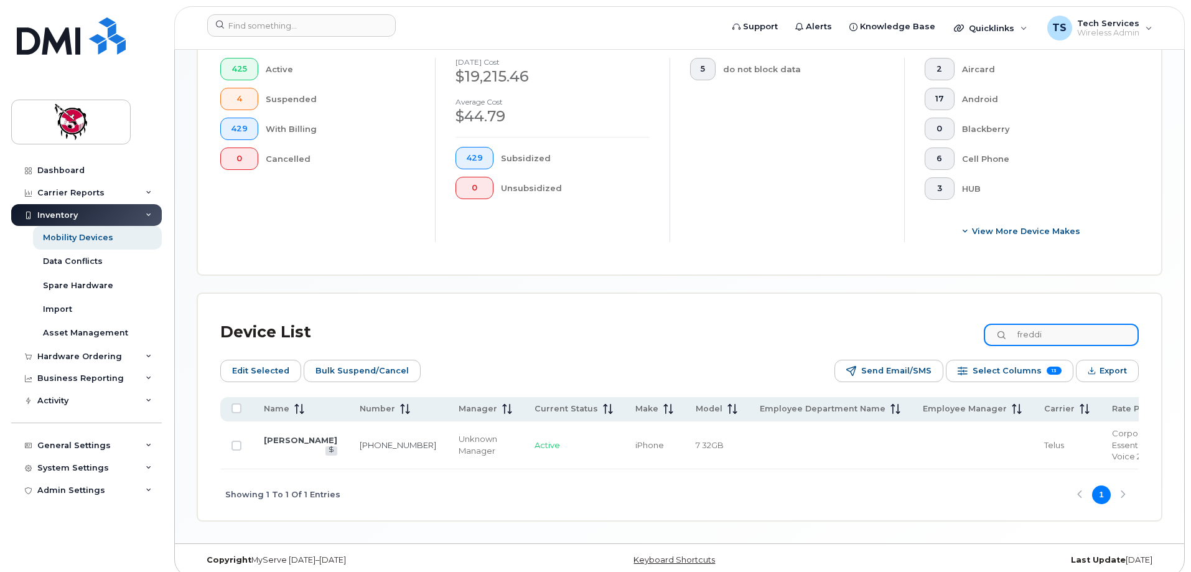
drag, startPoint x: 1078, startPoint y: 320, endPoint x: 939, endPoint y: 320, distance: 139.4
click at [939, 320] on div "Device List freddi" at bounding box center [679, 332] width 918 height 32
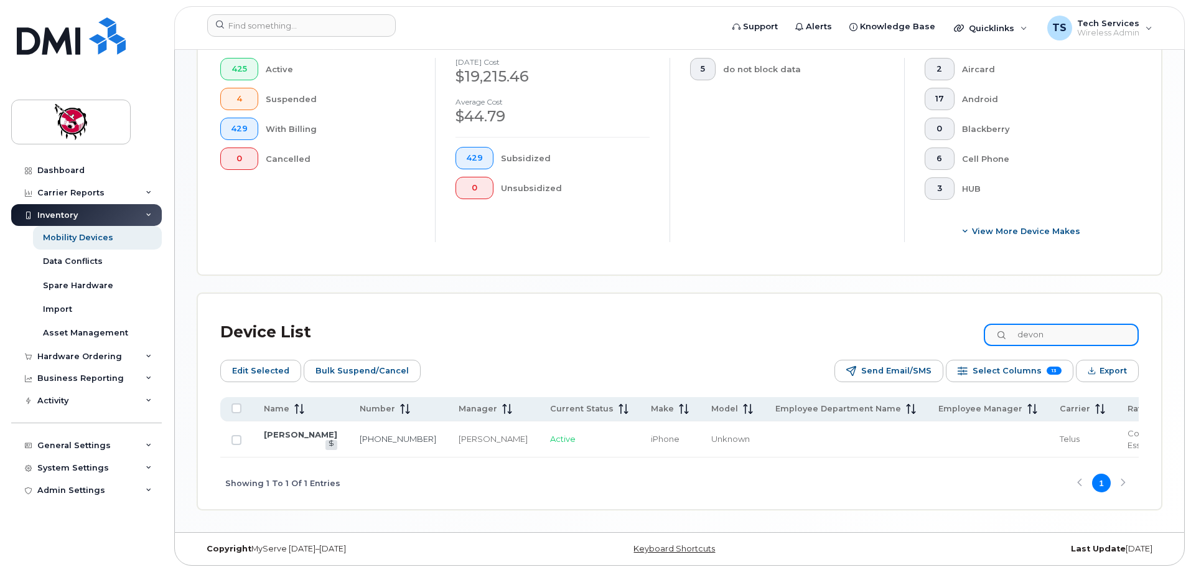
drag, startPoint x: 1079, startPoint y: 325, endPoint x: 932, endPoint y: 314, distance: 147.3
click at [932, 316] on div "Device List devon" at bounding box center [679, 332] width 918 height 32
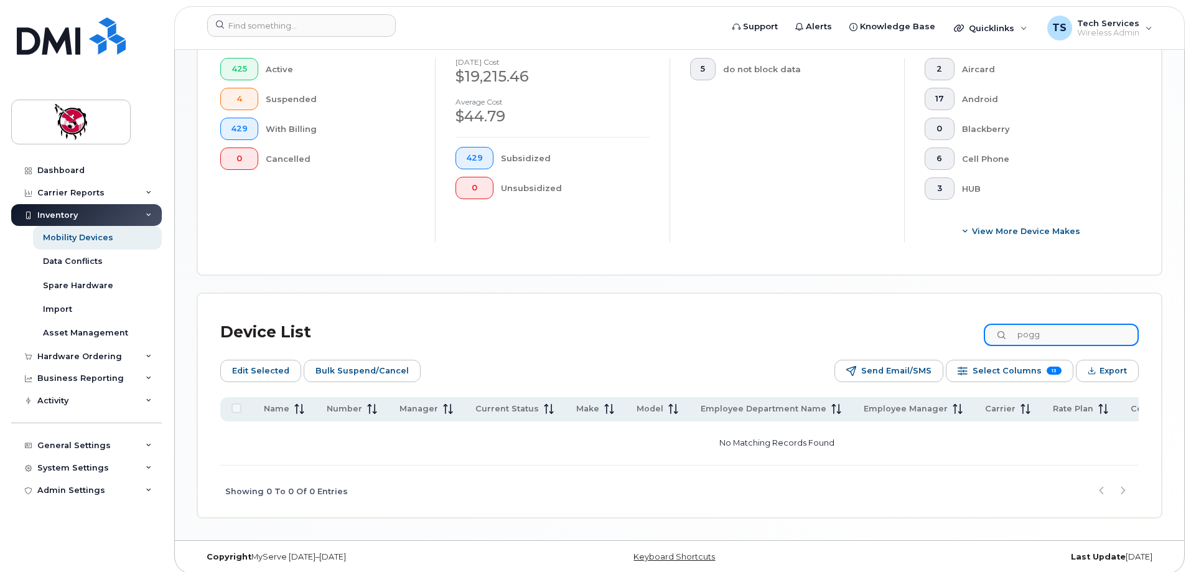
drag, startPoint x: 1069, startPoint y: 325, endPoint x: 989, endPoint y: 324, distance: 80.9
click at [989, 324] on div "Device List pogg" at bounding box center [679, 332] width 918 height 32
drag, startPoint x: 1109, startPoint y: 322, endPoint x: 913, endPoint y: 322, distance: 196.0
click at [913, 322] on div "Device List 9528" at bounding box center [679, 332] width 918 height 32
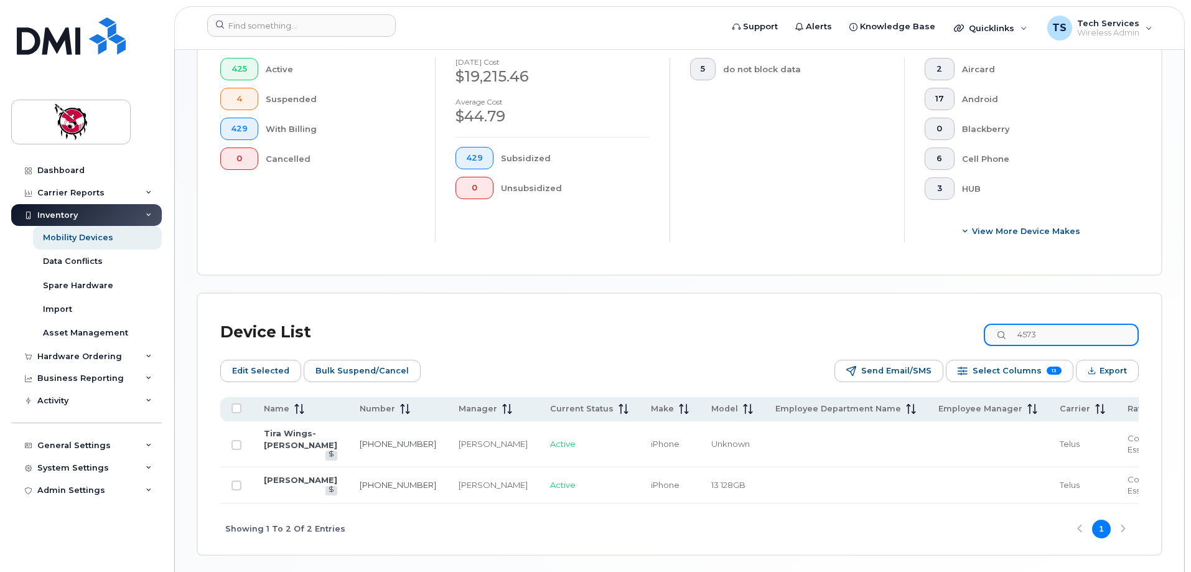
drag, startPoint x: 1064, startPoint y: 325, endPoint x: 940, endPoint y: 319, distance: 124.0
click at [940, 319] on div "Device List 4573" at bounding box center [679, 332] width 918 height 32
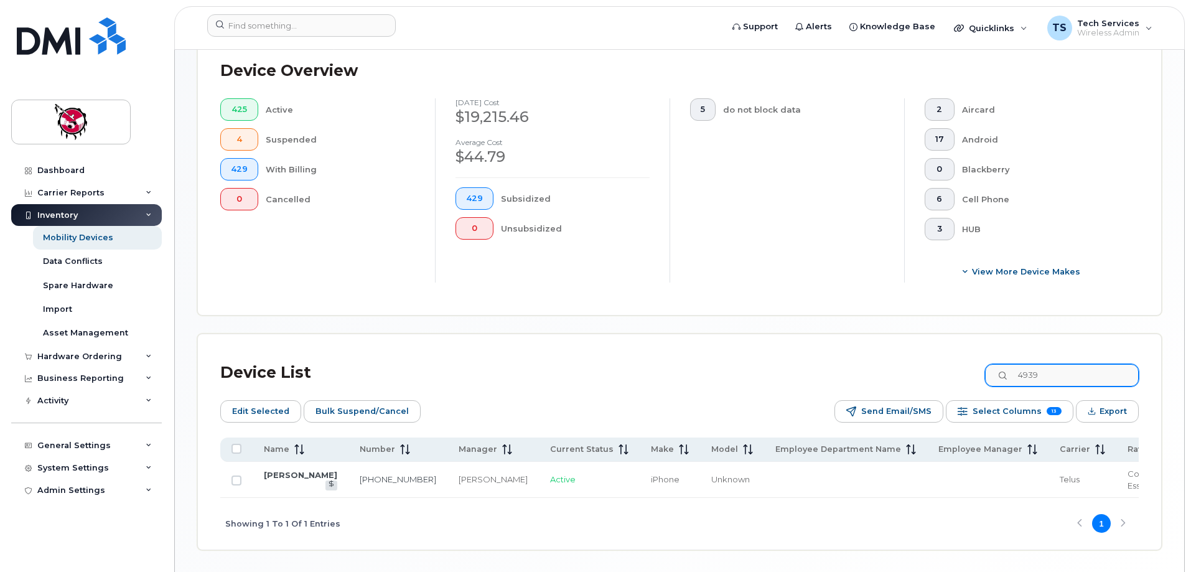
scroll to position [311, 0]
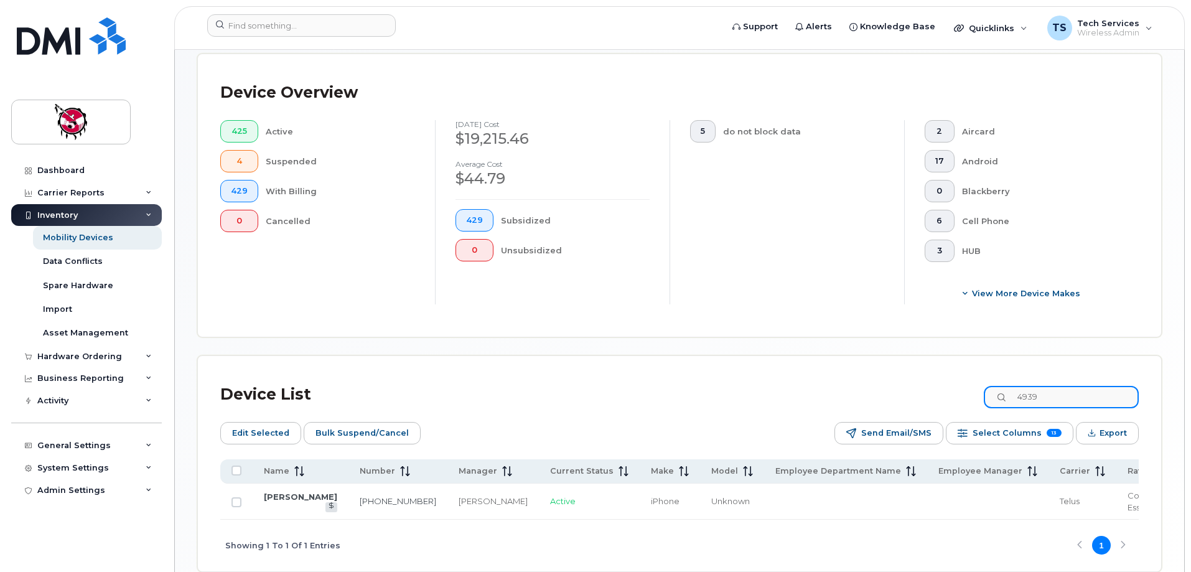
drag, startPoint x: 995, startPoint y: 383, endPoint x: 908, endPoint y: 382, distance: 87.1
click at [908, 382] on div "Device List 4939" at bounding box center [679, 394] width 918 height 32
drag, startPoint x: 954, startPoint y: 373, endPoint x: 750, endPoint y: 367, distance: 204.1
click at [750, 378] on div "Device List 1350" at bounding box center [679, 394] width 918 height 32
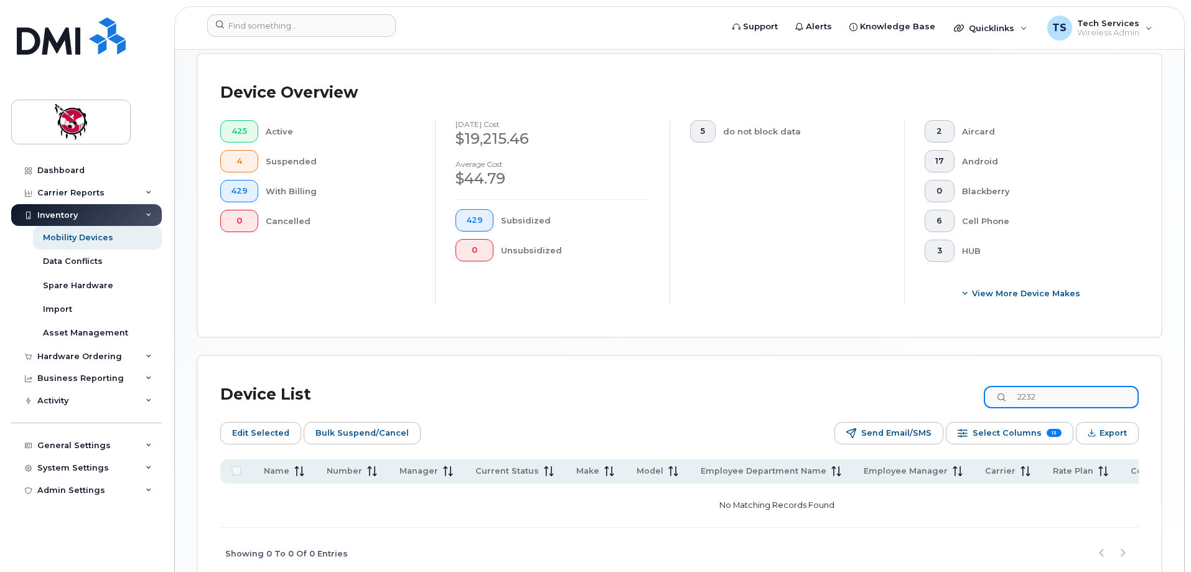
drag, startPoint x: 1008, startPoint y: 386, endPoint x: 936, endPoint y: 386, distance: 72.8
click at [936, 386] on div "Device List 2232" at bounding box center [679, 394] width 918 height 32
drag, startPoint x: 1102, startPoint y: 384, endPoint x: 815, endPoint y: 365, distance: 288.1
click at [816, 378] on div "Device List 5775" at bounding box center [679, 394] width 918 height 32
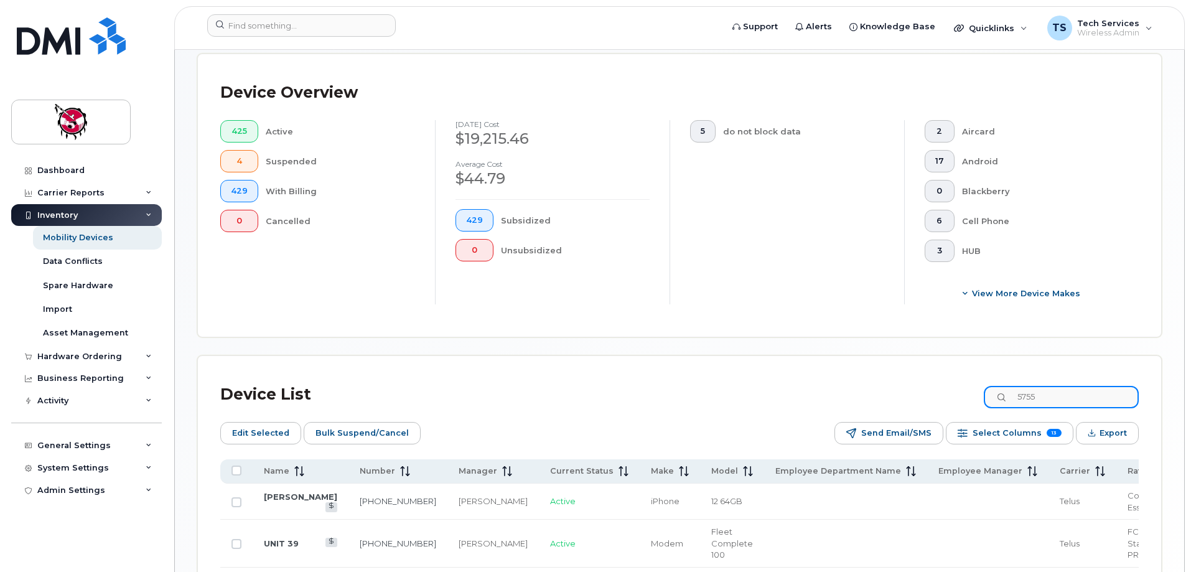
drag, startPoint x: 929, startPoint y: 369, endPoint x: 893, endPoint y: 369, distance: 35.5
click at [893, 378] on div "Device List 5755" at bounding box center [679, 394] width 918 height 32
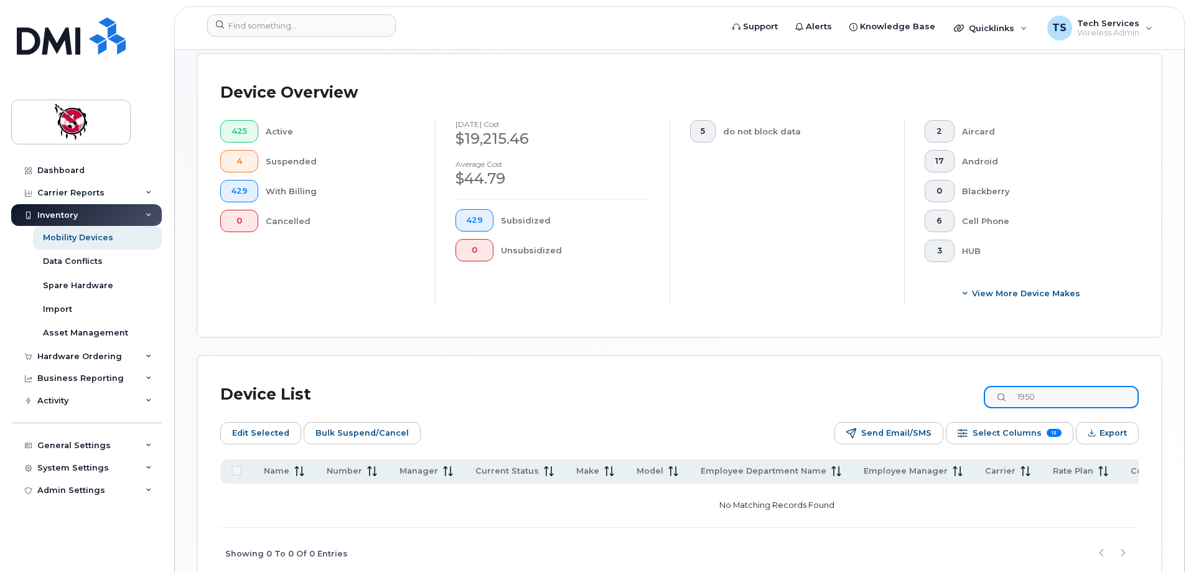
drag, startPoint x: 1071, startPoint y: 385, endPoint x: 977, endPoint y: 384, distance: 93.3
click at [977, 384] on div "Device List 1950" at bounding box center [679, 394] width 918 height 32
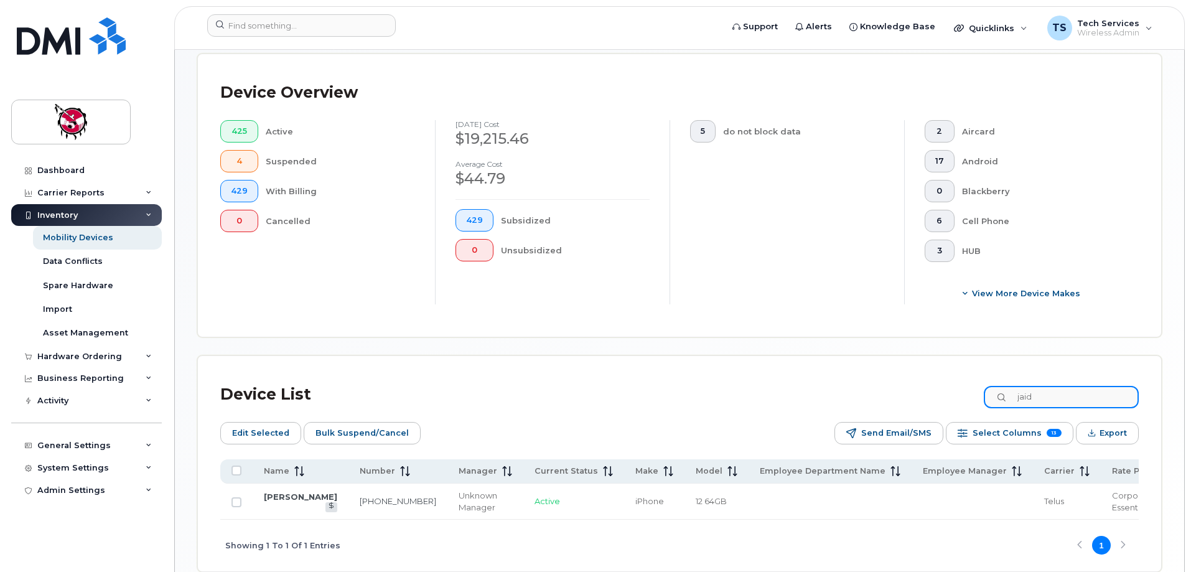
drag, startPoint x: 1066, startPoint y: 387, endPoint x: 910, endPoint y: 384, distance: 155.5
click at [910, 384] on div "Device List jaid" at bounding box center [679, 394] width 918 height 32
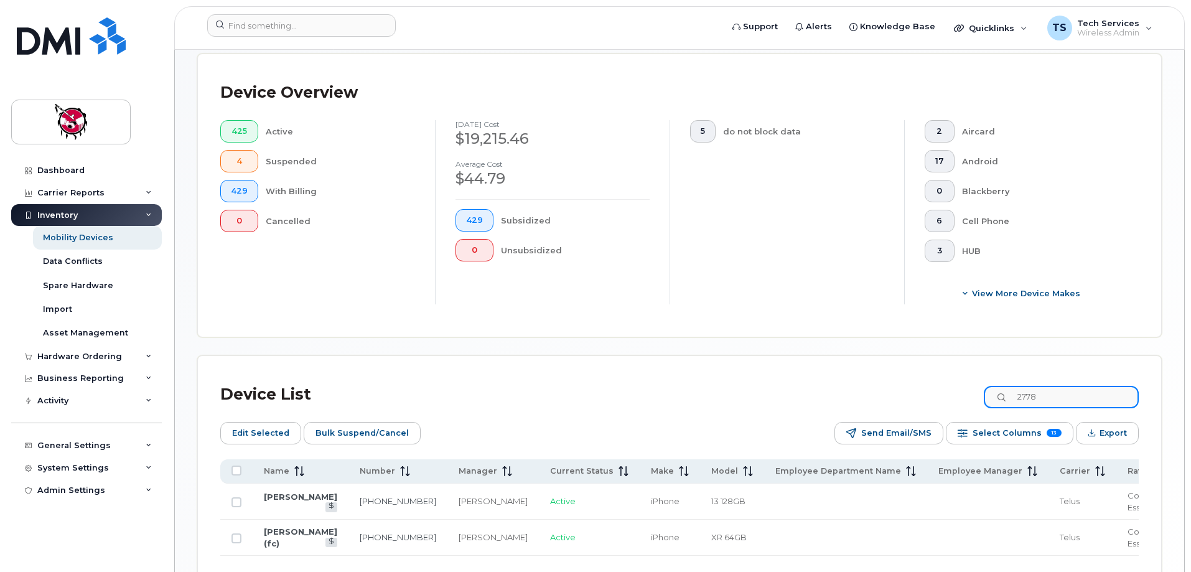
drag, startPoint x: 1070, startPoint y: 391, endPoint x: 939, endPoint y: 384, distance: 130.9
click at [939, 384] on div "Device List 2778" at bounding box center [679, 394] width 918 height 32
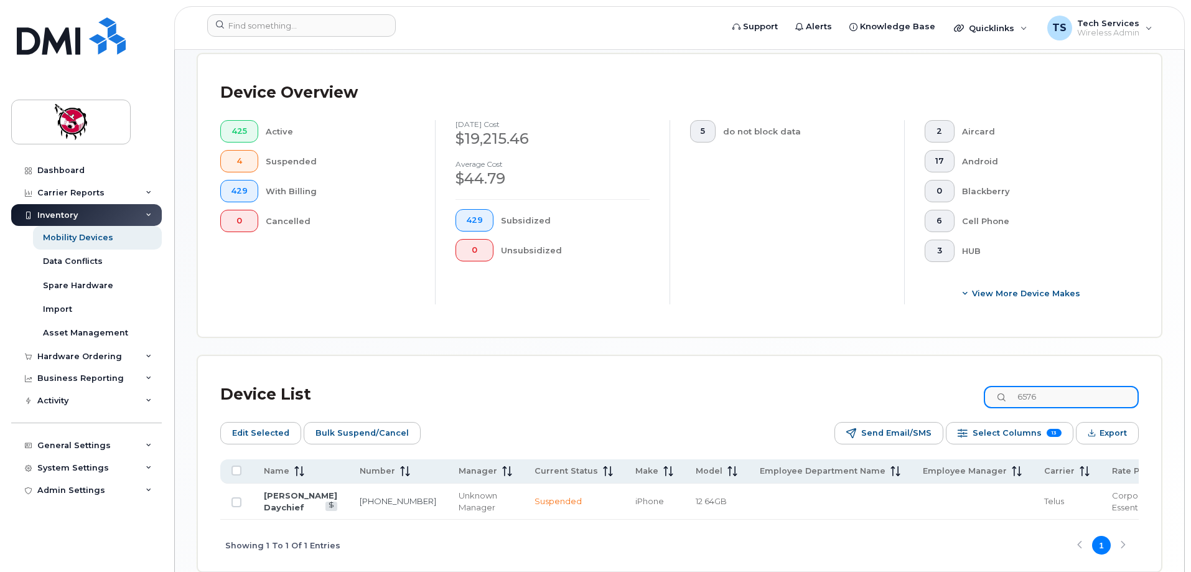
drag, startPoint x: 1081, startPoint y: 387, endPoint x: 938, endPoint y: 398, distance: 142.9
click at [938, 398] on div "Device List 6576" at bounding box center [679, 394] width 918 height 32
drag, startPoint x: 1060, startPoint y: 389, endPoint x: 966, endPoint y: 380, distance: 94.4
click at [966, 380] on div "Device List 7653" at bounding box center [679, 394] width 918 height 32
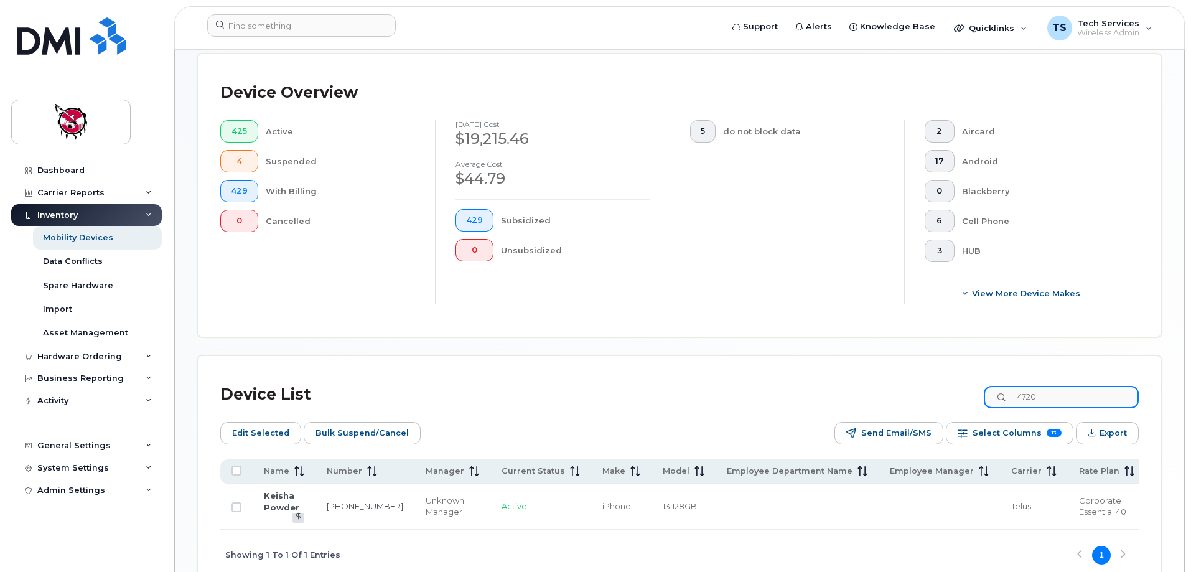
drag, startPoint x: 1058, startPoint y: 393, endPoint x: 957, endPoint y: 393, distance: 100.8
click at [957, 393] on div "Device List 4720" at bounding box center [679, 394] width 918 height 32
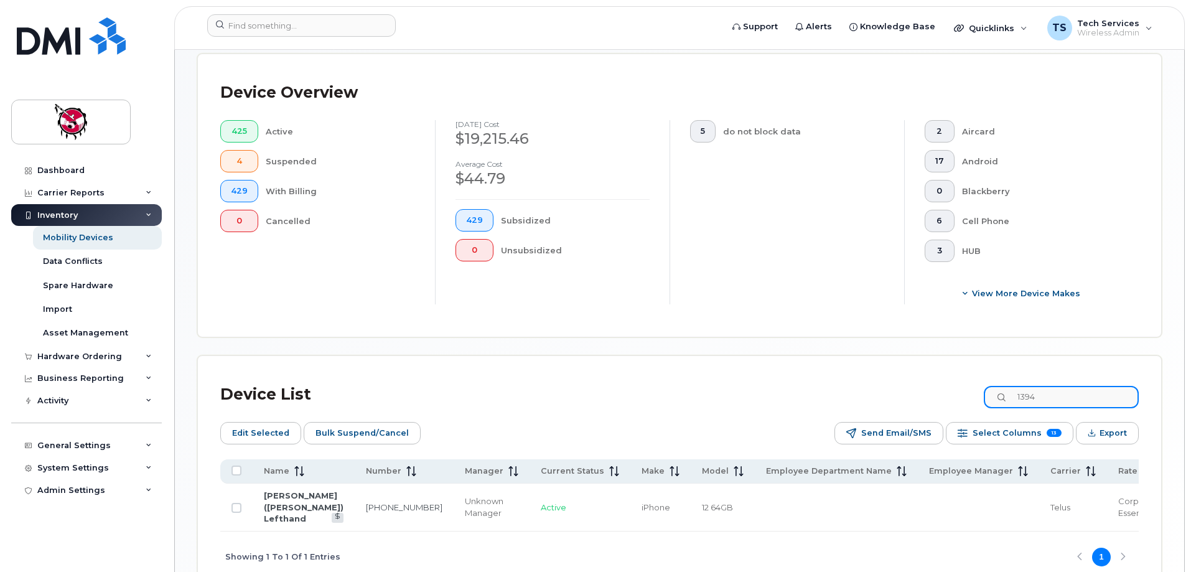
drag, startPoint x: 1086, startPoint y: 381, endPoint x: 996, endPoint y: 388, distance: 90.4
click at [996, 388] on input "1394" at bounding box center [1061, 397] width 155 height 22
drag, startPoint x: 970, startPoint y: 391, endPoint x: 928, endPoint y: 393, distance: 41.7
click at [928, 393] on div "Device List 1350" at bounding box center [679, 394] width 918 height 32
drag, startPoint x: 1082, startPoint y: 394, endPoint x: 989, endPoint y: 393, distance: 92.7
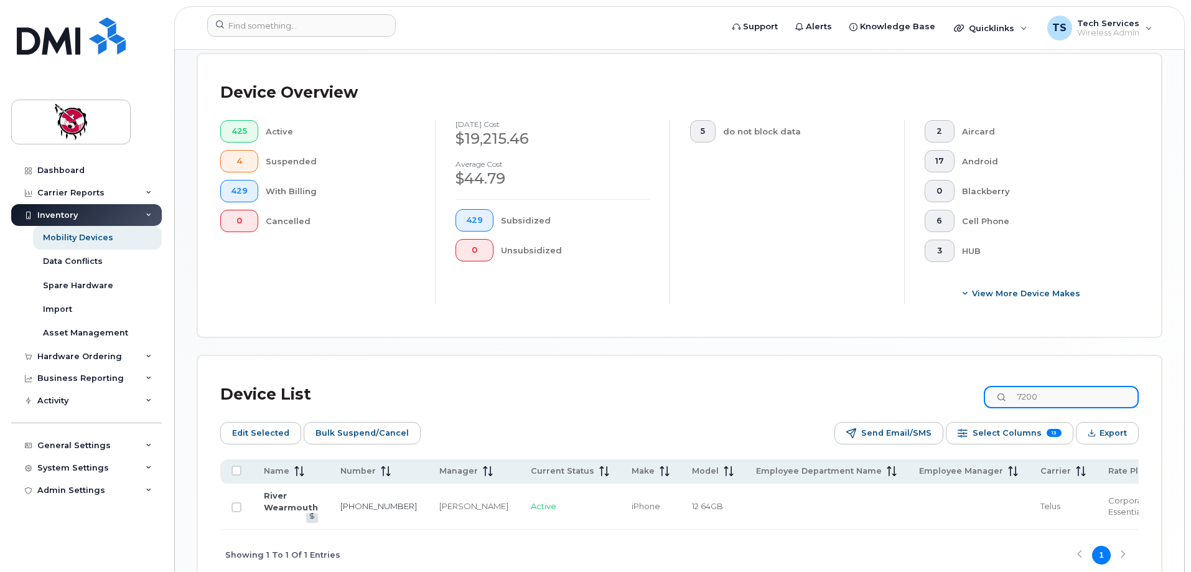
click at [989, 393] on div "Device List 7200" at bounding box center [679, 394] width 918 height 32
drag, startPoint x: 1080, startPoint y: 383, endPoint x: 946, endPoint y: 384, distance: 134.4
click at [946, 384] on div "Device List 7658" at bounding box center [679, 394] width 918 height 32
click at [963, 381] on div "Device List 0584" at bounding box center [679, 394] width 918 height 32
drag, startPoint x: 1114, startPoint y: 387, endPoint x: 942, endPoint y: 376, distance: 172.1
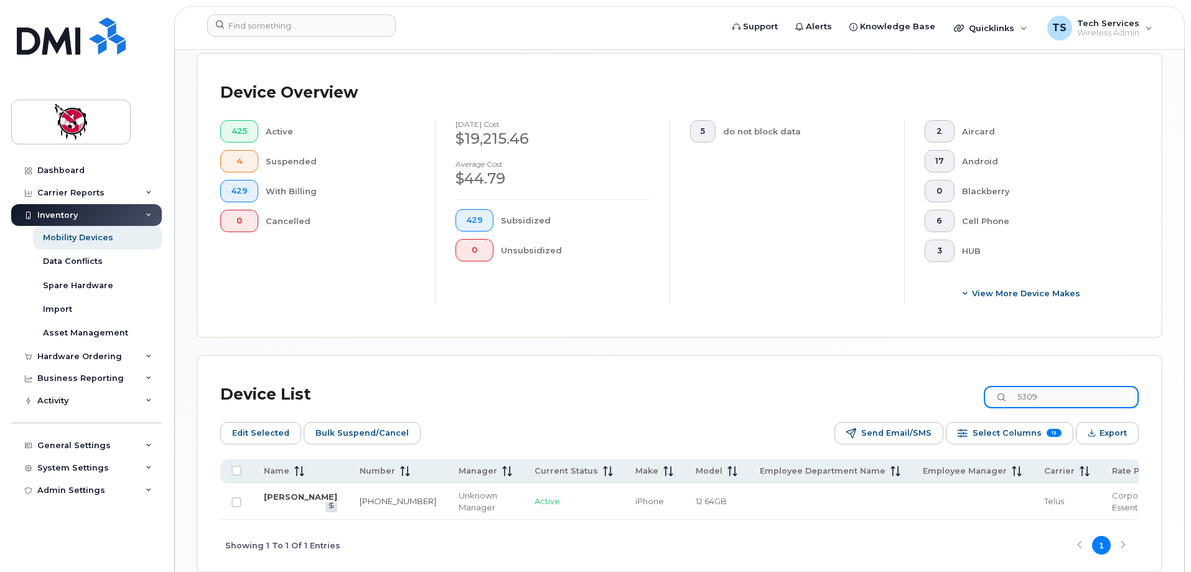
click at [942, 378] on div "Device List 5309" at bounding box center [679, 394] width 918 height 32
drag, startPoint x: 1061, startPoint y: 389, endPoint x: 961, endPoint y: 376, distance: 100.4
click at [961, 378] on div "Device List 7869" at bounding box center [679, 394] width 918 height 32
drag, startPoint x: 1092, startPoint y: 385, endPoint x: 944, endPoint y: 384, distance: 148.1
click at [944, 384] on div "Device List 3605" at bounding box center [679, 394] width 918 height 32
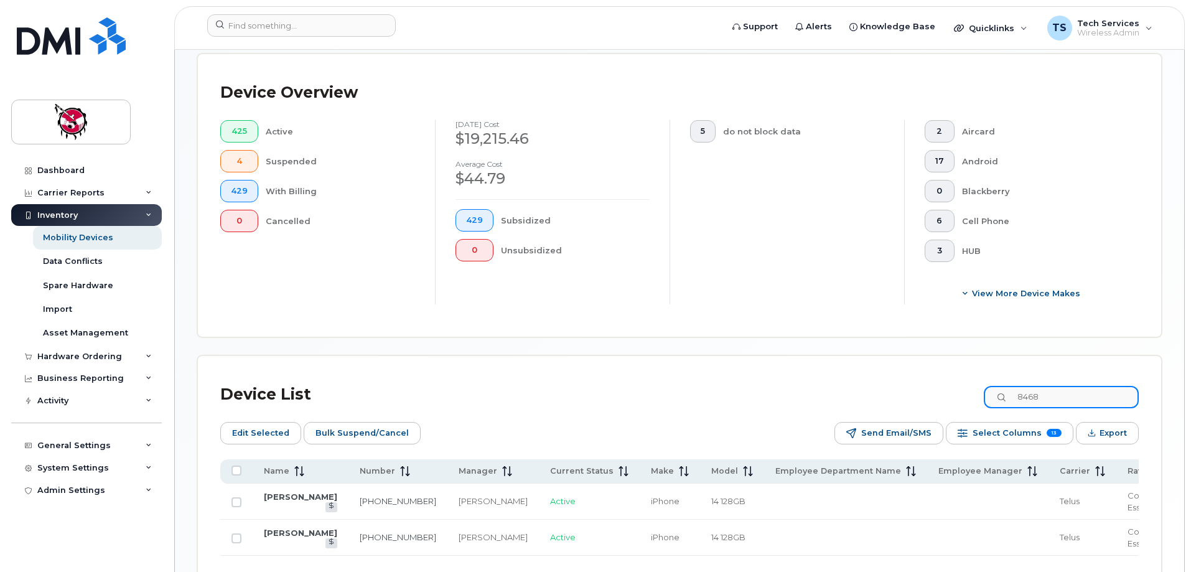
drag, startPoint x: 1071, startPoint y: 387, endPoint x: 880, endPoint y: 376, distance: 191.9
click at [880, 378] on div "Device List 8468" at bounding box center [679, 394] width 918 height 32
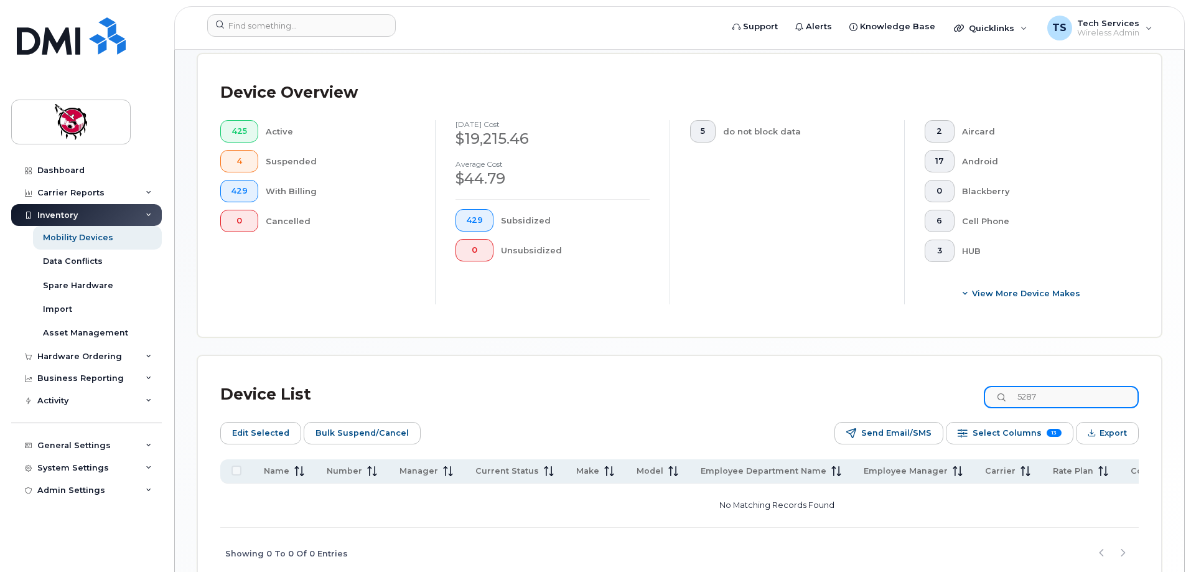
drag, startPoint x: 1083, startPoint y: 386, endPoint x: 988, endPoint y: 386, distance: 95.2
click at [988, 386] on div "Device List 5287" at bounding box center [679, 394] width 918 height 32
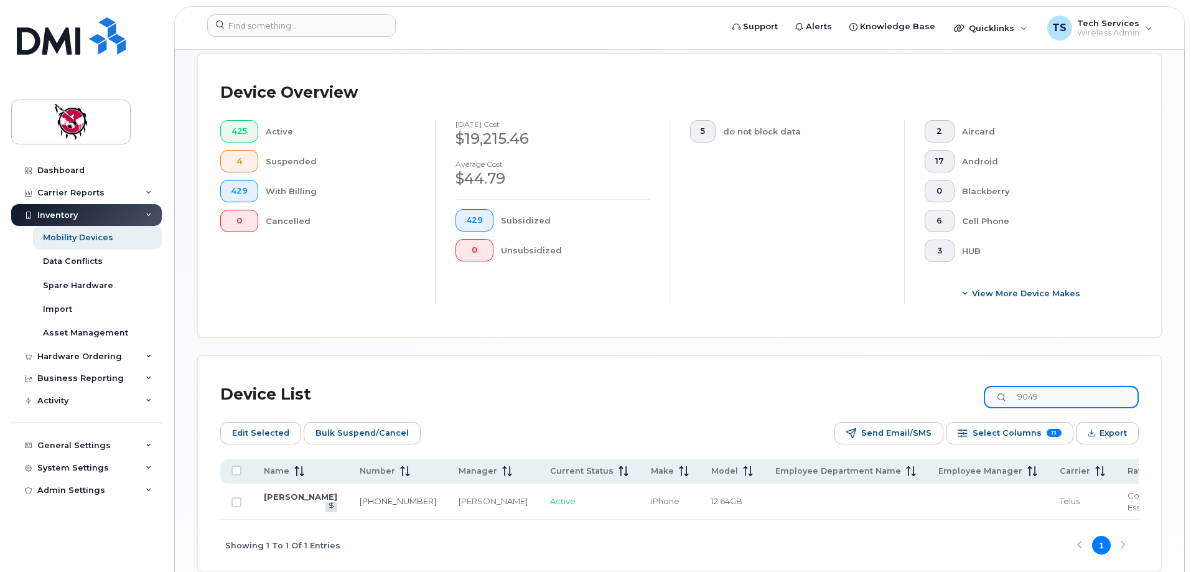
drag, startPoint x: 1089, startPoint y: 381, endPoint x: 959, endPoint y: 381, distance: 130.0
click at [959, 381] on div "Device List 9049" at bounding box center [679, 394] width 918 height 32
drag, startPoint x: 1089, startPoint y: 389, endPoint x: 945, endPoint y: 376, distance: 144.4
click at [945, 378] on div "Device List 7761" at bounding box center [679, 394] width 918 height 32
drag, startPoint x: 1062, startPoint y: 385, endPoint x: 951, endPoint y: 381, distance: 110.8
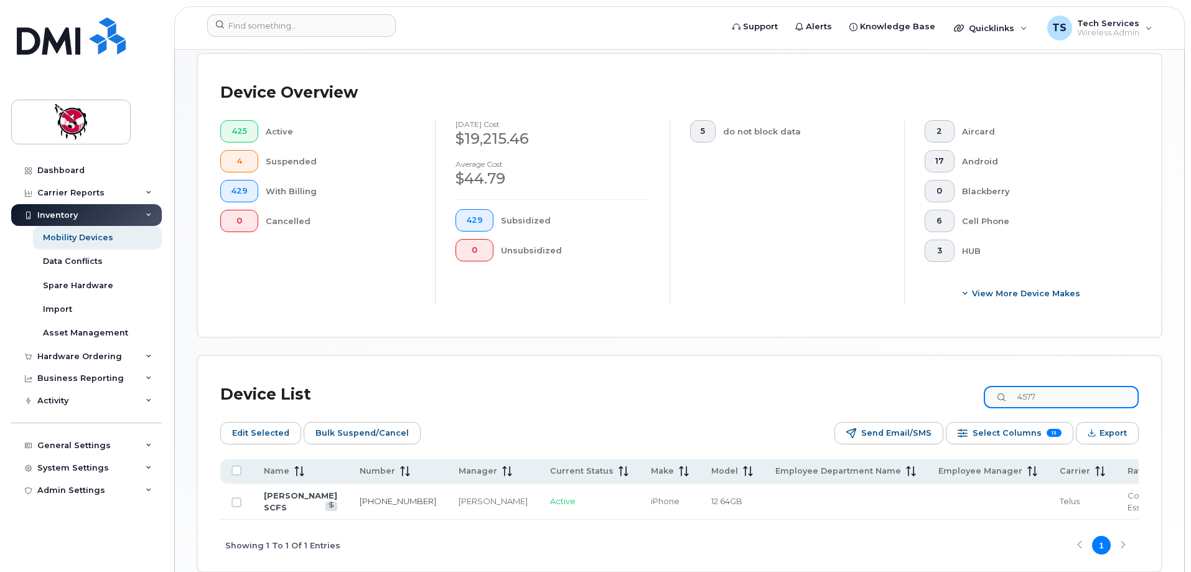
click at [951, 381] on div "Device List 4577" at bounding box center [679, 394] width 918 height 32
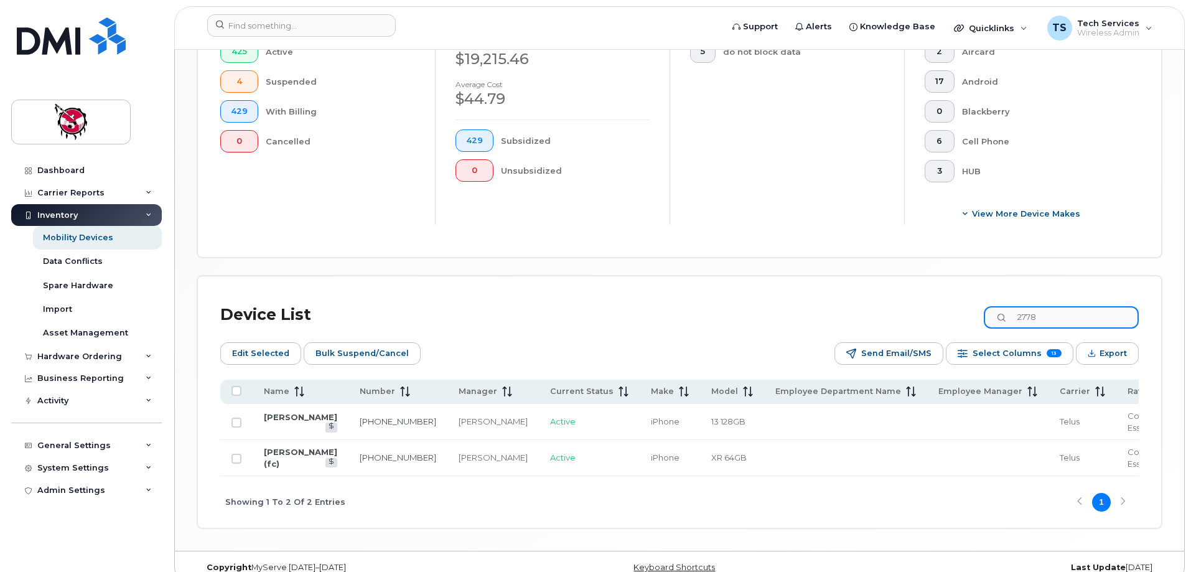
scroll to position [414, 0]
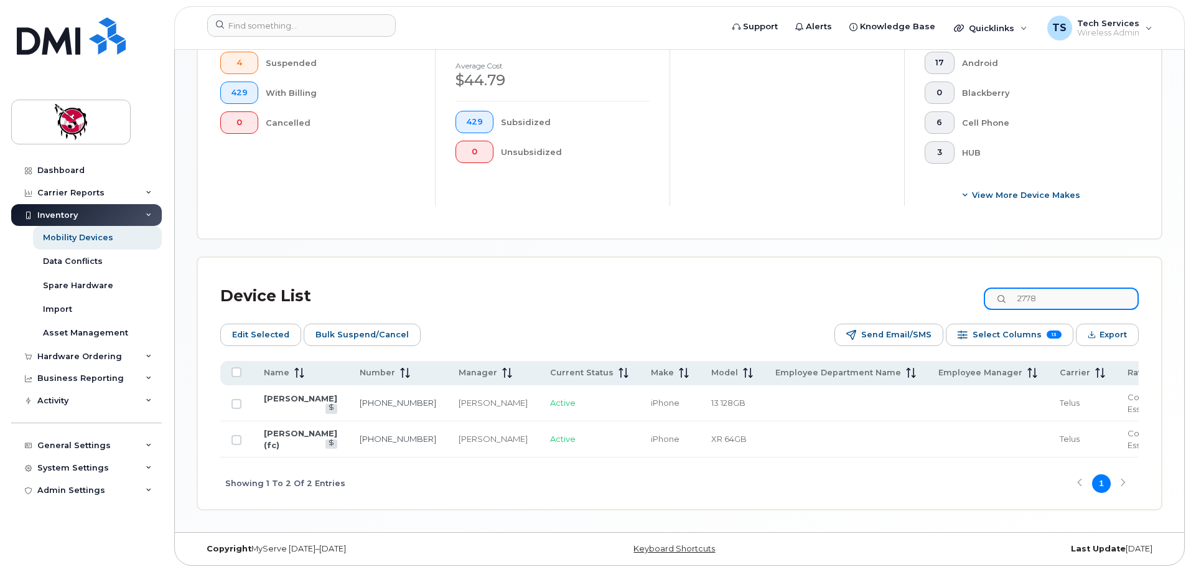
drag, startPoint x: 1071, startPoint y: 280, endPoint x: 950, endPoint y: 274, distance: 121.5
click at [950, 280] on div "Device List 2778" at bounding box center [679, 296] width 918 height 32
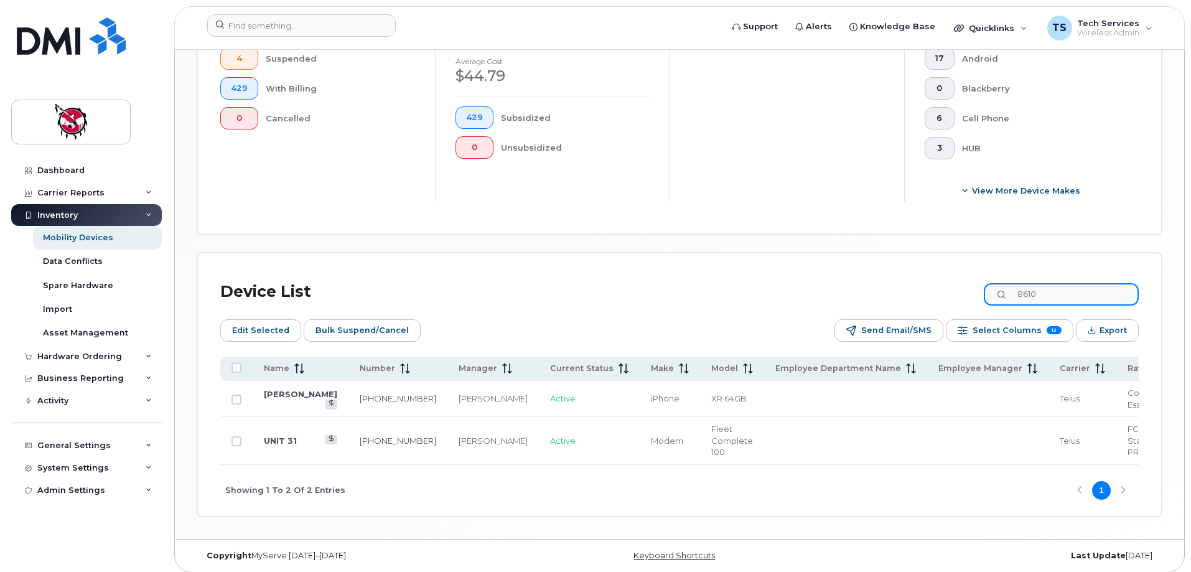
drag, startPoint x: 1066, startPoint y: 284, endPoint x: 938, endPoint y: 284, distance: 128.2
click at [938, 284] on div "Device List 8610" at bounding box center [679, 292] width 918 height 32
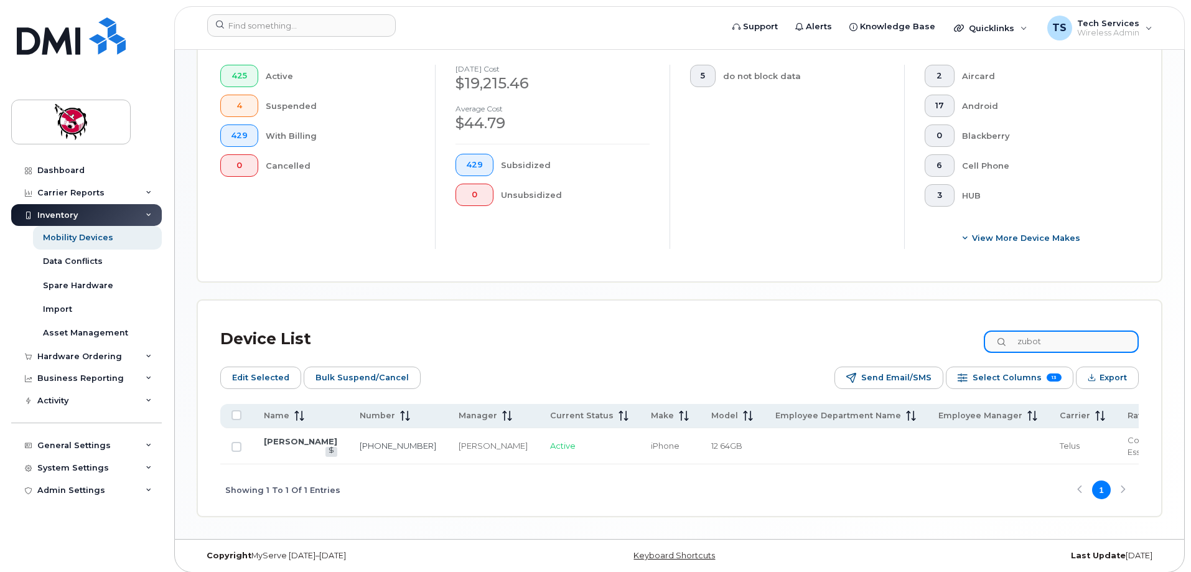
drag, startPoint x: 1063, startPoint y: 325, endPoint x: 928, endPoint y: 317, distance: 135.9
click at [928, 323] on div "Device List zubot" at bounding box center [679, 339] width 918 height 32
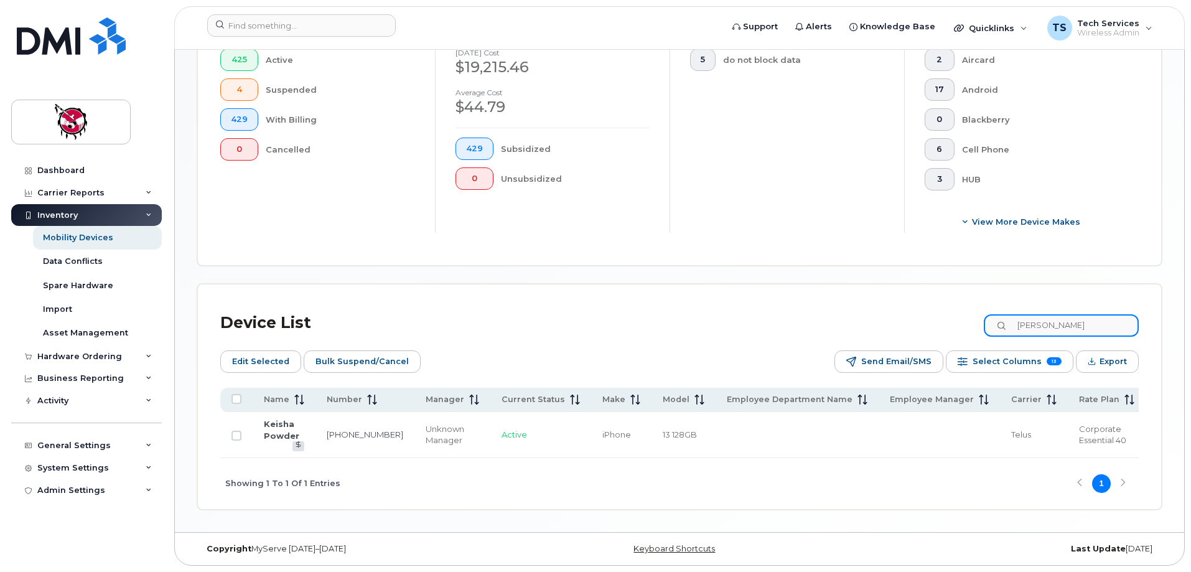
scroll to position [376, 0]
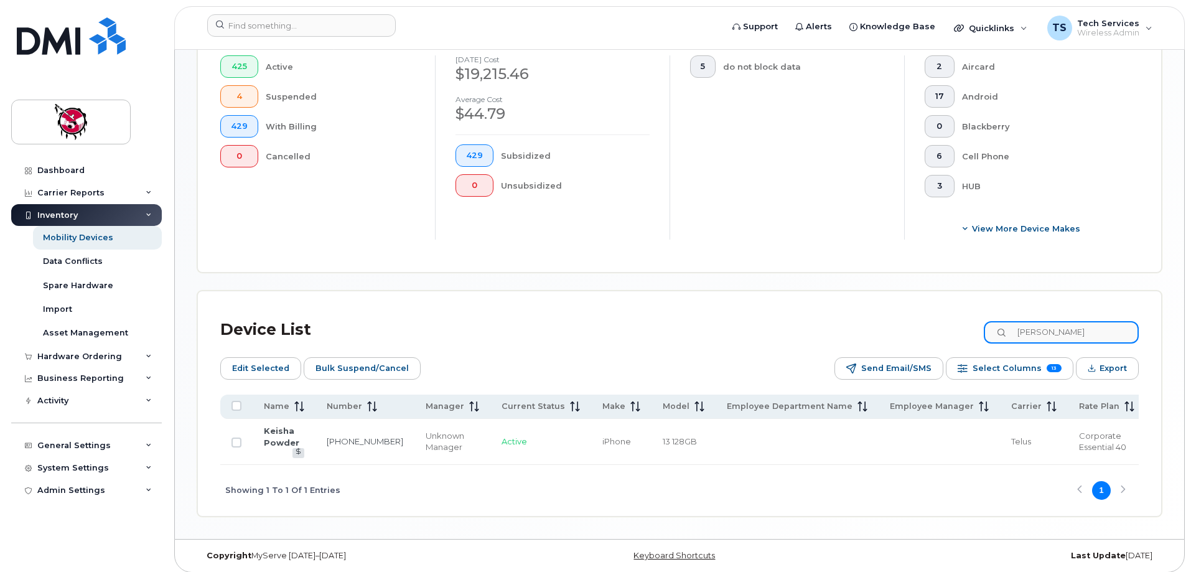
drag, startPoint x: 1080, startPoint y: 321, endPoint x: 952, endPoint y: 310, distance: 128.0
click at [952, 314] on div "Device List [PERSON_NAME]" at bounding box center [679, 330] width 918 height 32
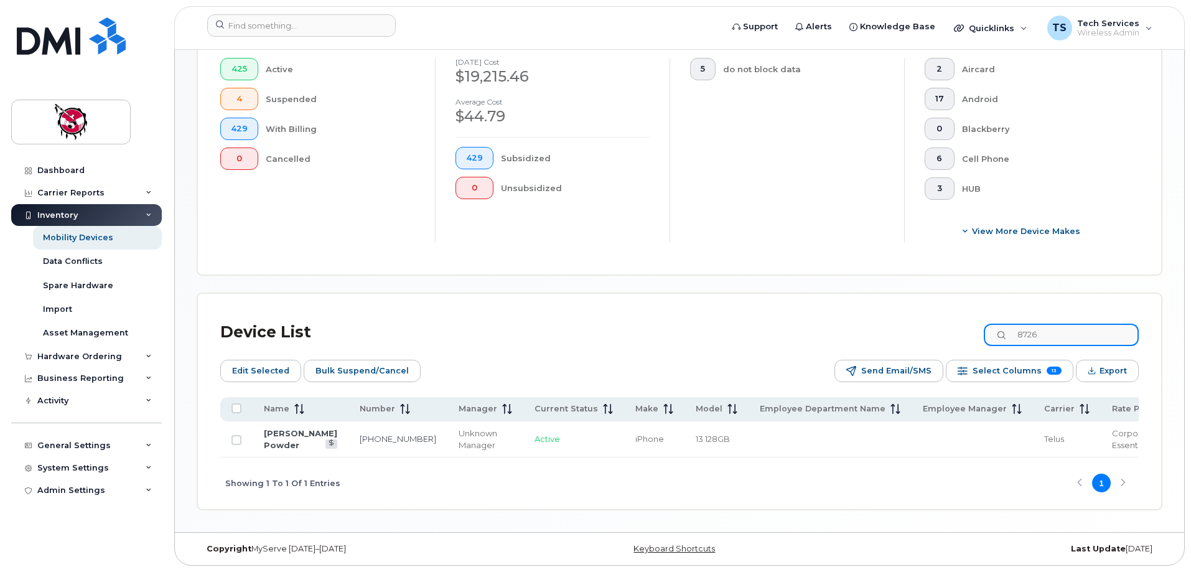
drag, startPoint x: 1053, startPoint y: 319, endPoint x: 964, endPoint y: 314, distance: 88.4
click at [964, 316] on div "Device List 8726" at bounding box center [679, 332] width 918 height 32
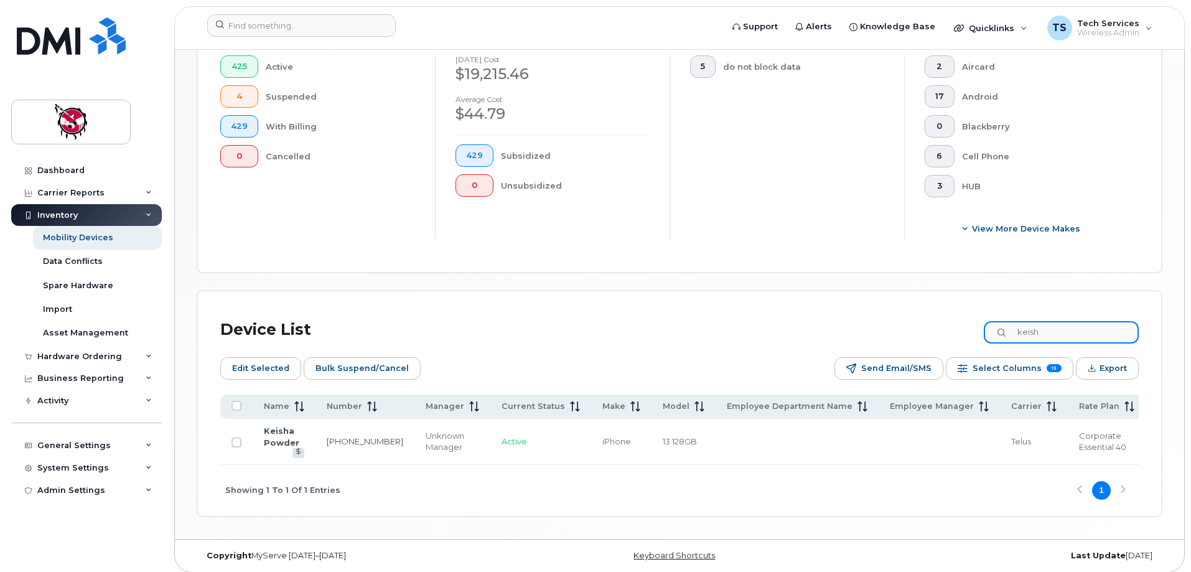
drag, startPoint x: 994, startPoint y: 318, endPoint x: 814, endPoint y: 310, distance: 180.6
click at [831, 314] on div "Device List keish" at bounding box center [679, 330] width 918 height 32
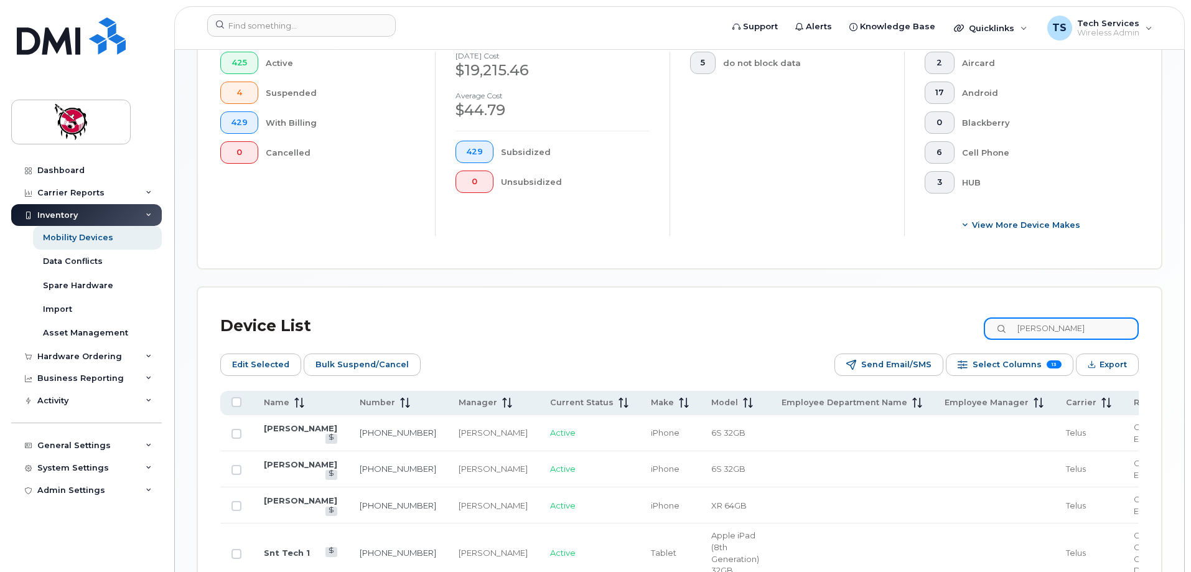
scroll to position [347, 0]
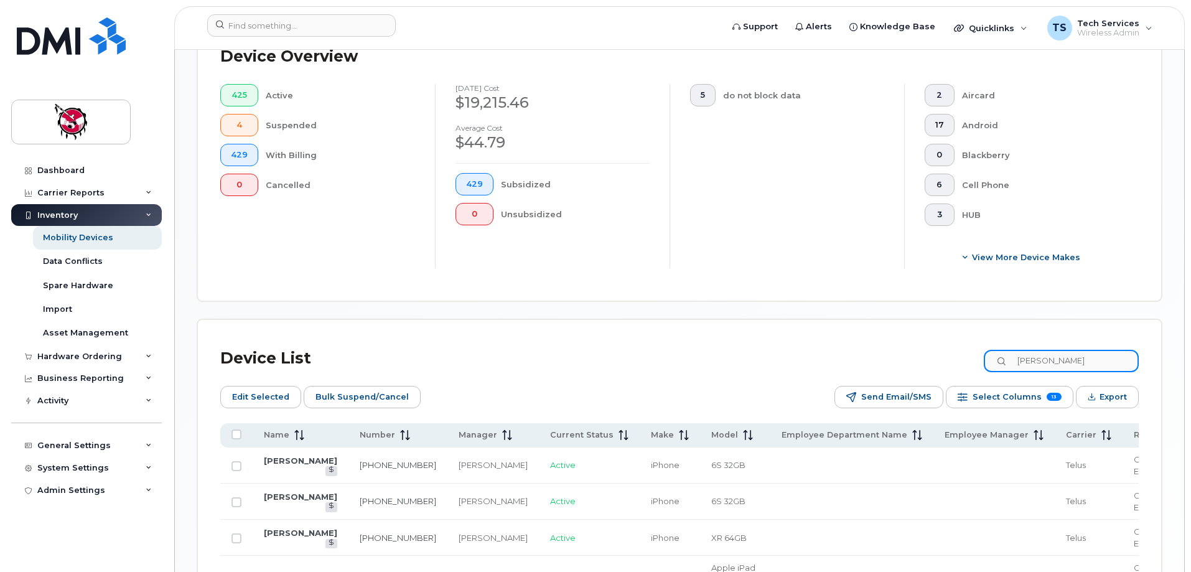
drag, startPoint x: 1092, startPoint y: 345, endPoint x: 1052, endPoint y: 345, distance: 39.8
click at [1052, 350] on input "[PERSON_NAME]" at bounding box center [1061, 361] width 155 height 22
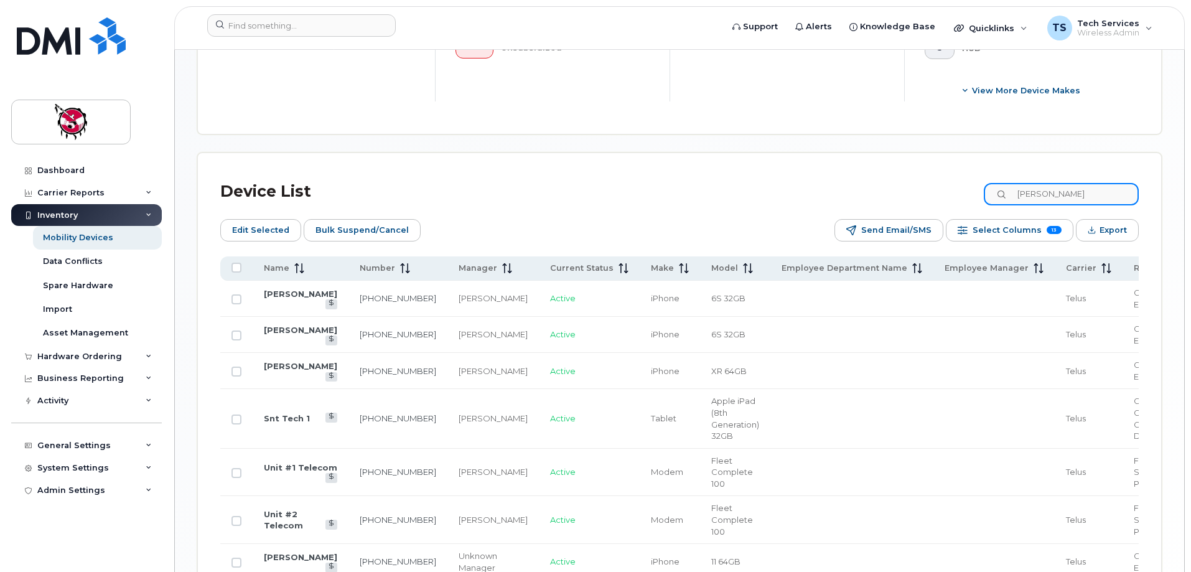
scroll to position [321, 0]
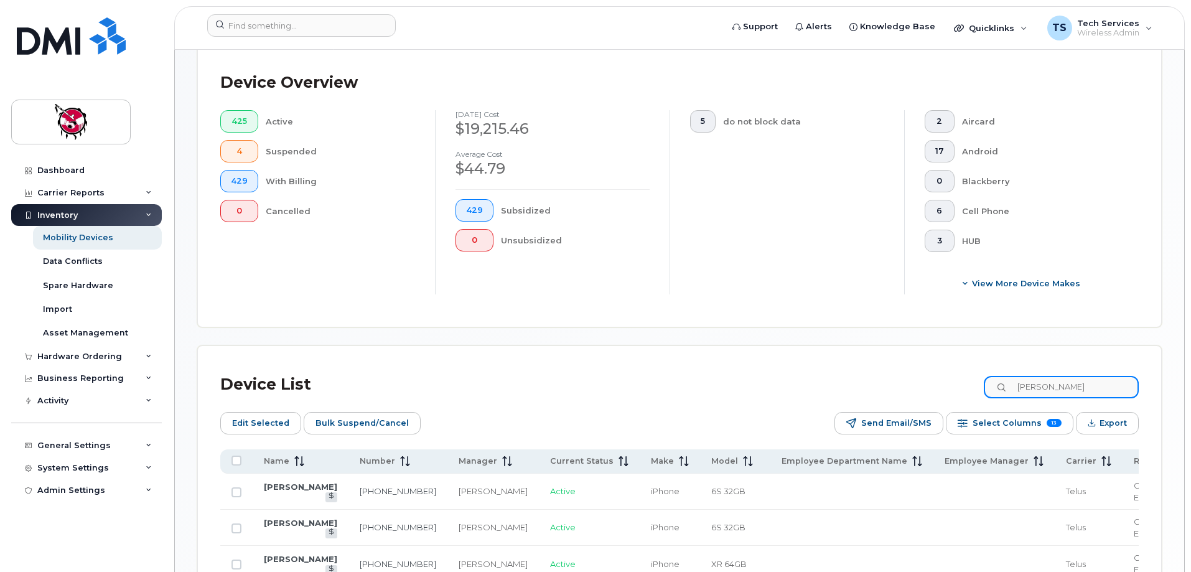
drag, startPoint x: 1015, startPoint y: 368, endPoint x: 970, endPoint y: 369, distance: 44.8
click at [970, 369] on div "Device List [PERSON_NAME]" at bounding box center [679, 384] width 918 height 32
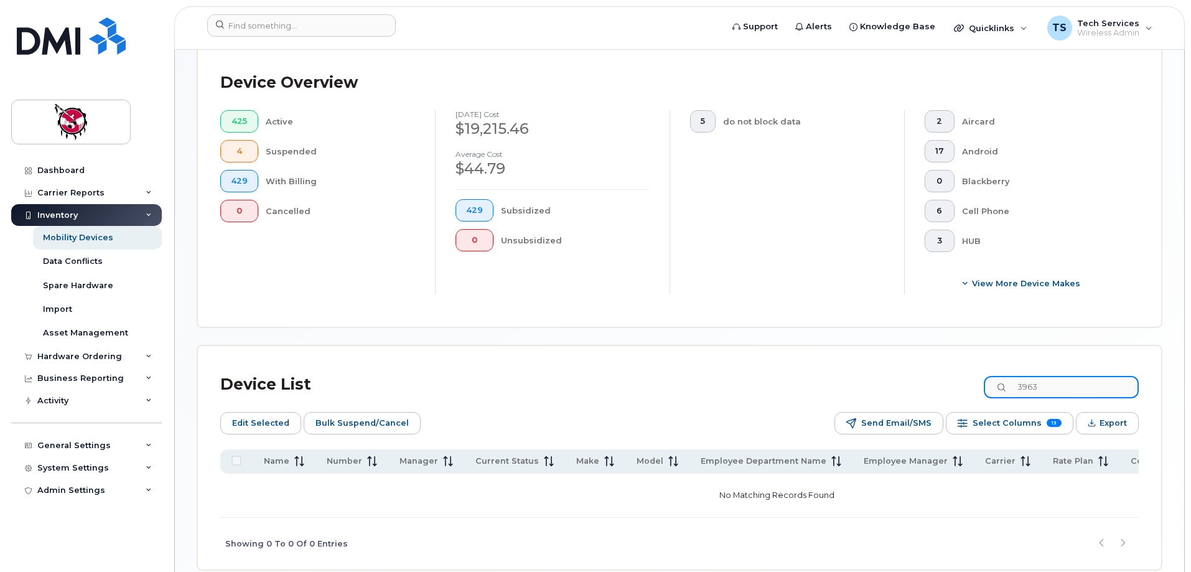
drag, startPoint x: 1064, startPoint y: 373, endPoint x: 929, endPoint y: 371, distance: 135.6
click at [929, 372] on div "Device List 3963" at bounding box center [679, 384] width 918 height 32
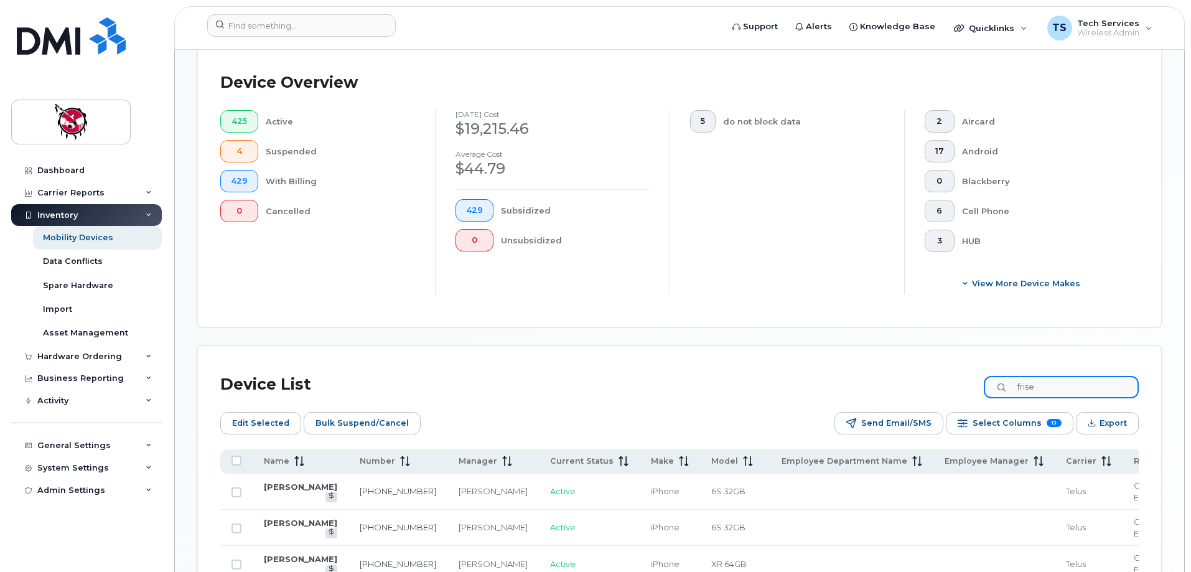
type input "frise"
